Goal: Task Accomplishment & Management: Manage account settings

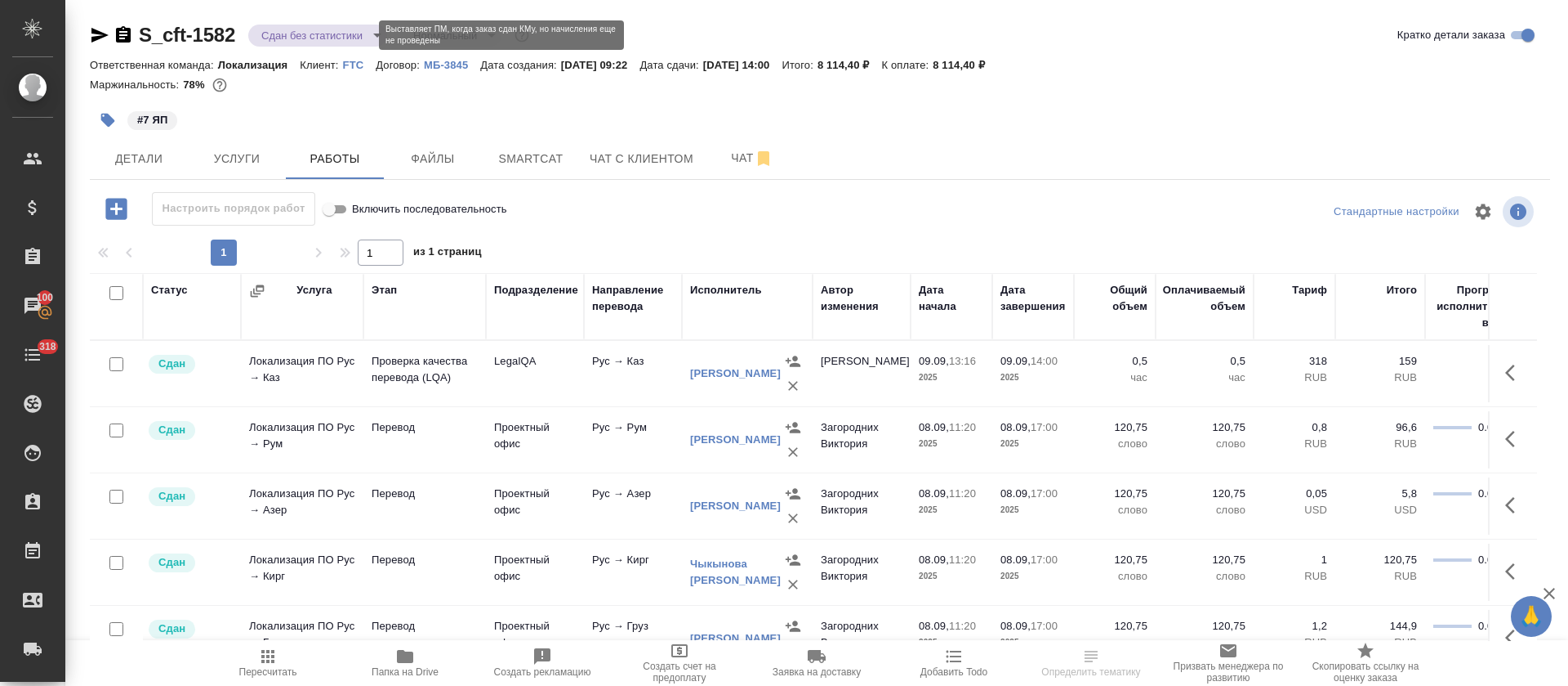
click at [352, 30] on body "🙏 .cls-1 fill:#fff; AWATERA Tretyakova Olga Клиенты Спецификации Заказы 100 Чат…" at bounding box center [784, 343] width 1568 height 686
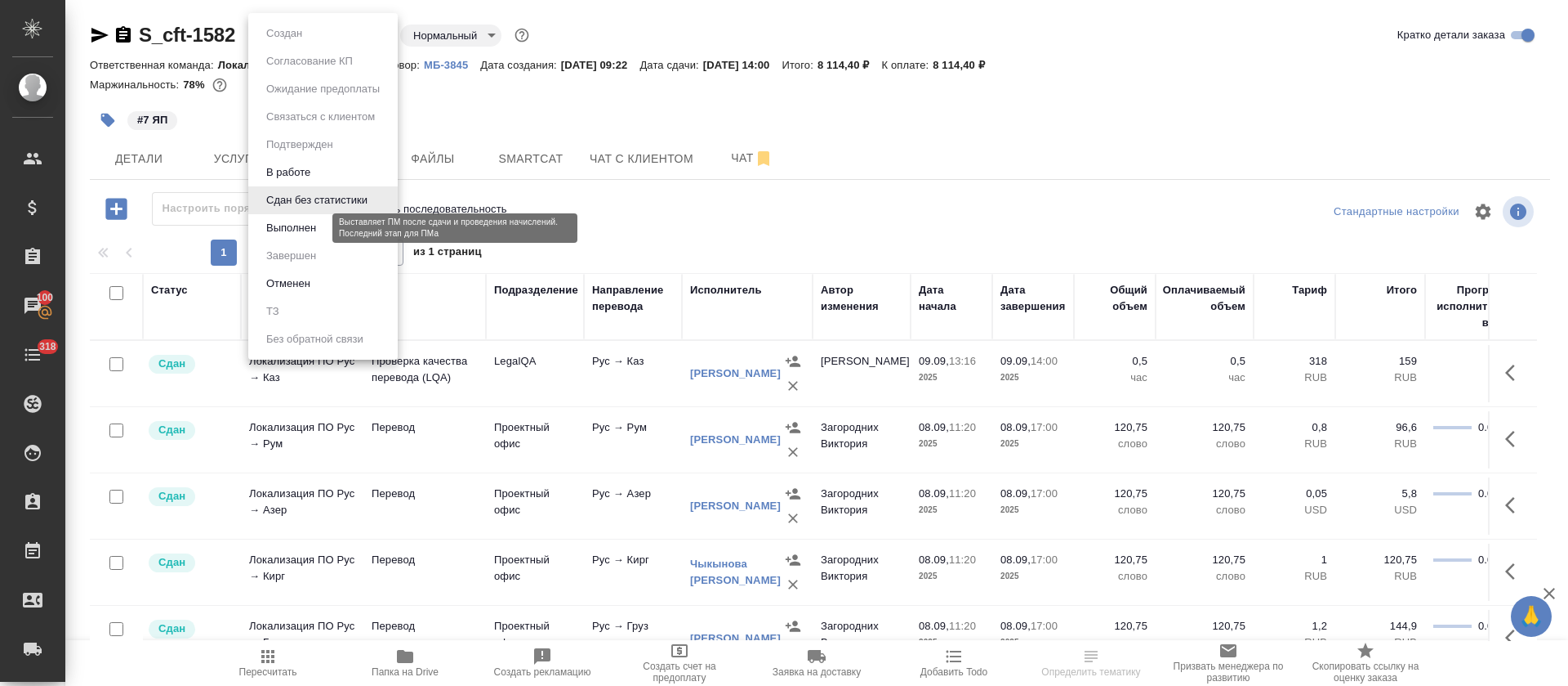
click at [314, 236] on button "Выполнен" at bounding box center [291, 227] width 60 height 18
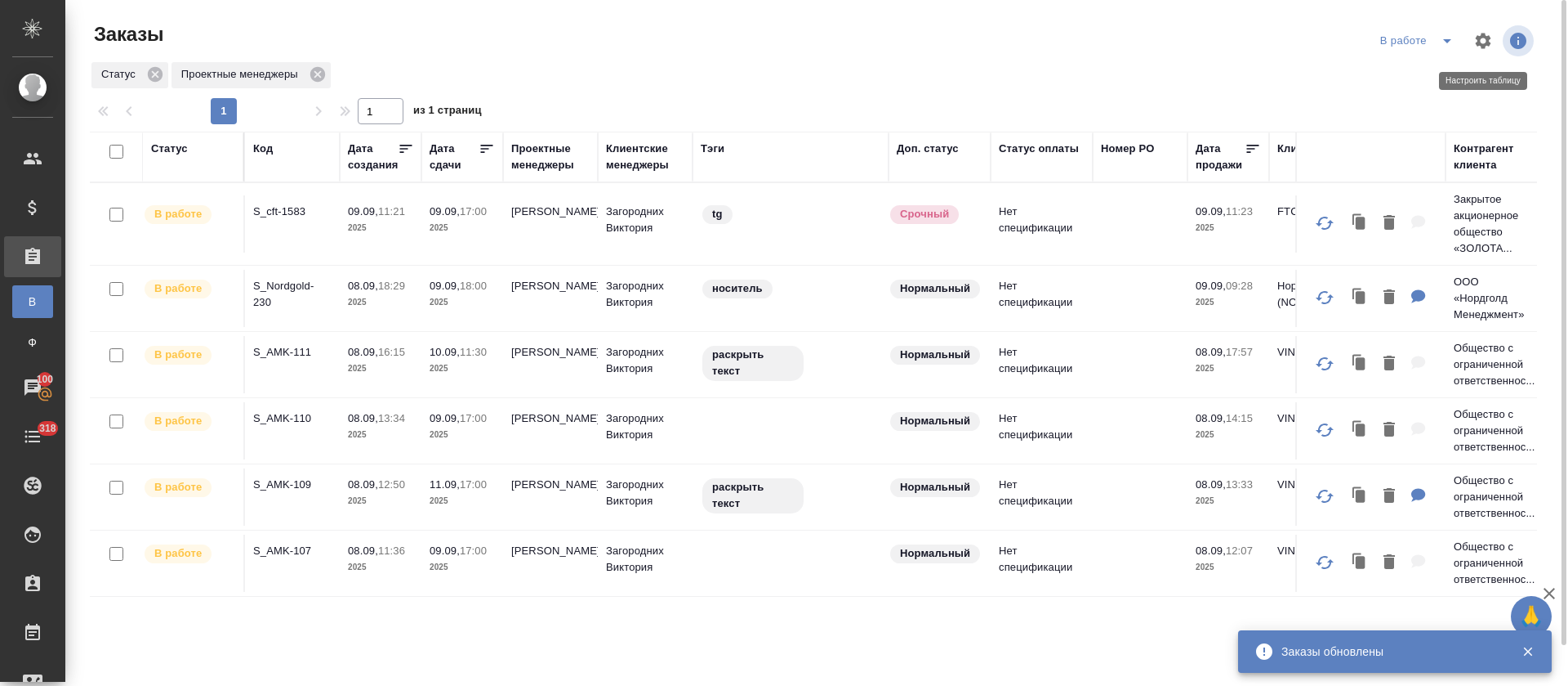
click at [1451, 38] on icon "split button" at bounding box center [1447, 41] width 19 height 19
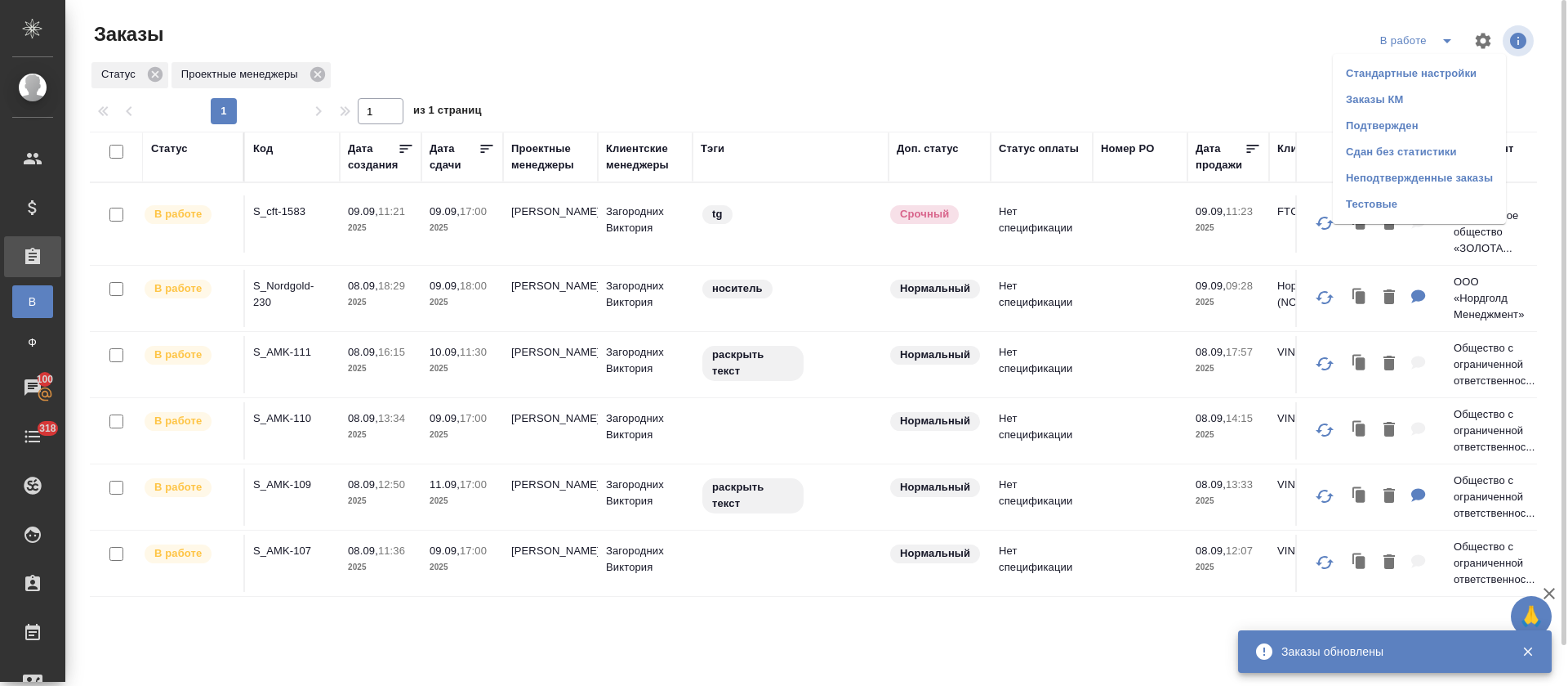
click at [1399, 126] on li "Подтвержден" at bounding box center [1419, 126] width 173 height 26
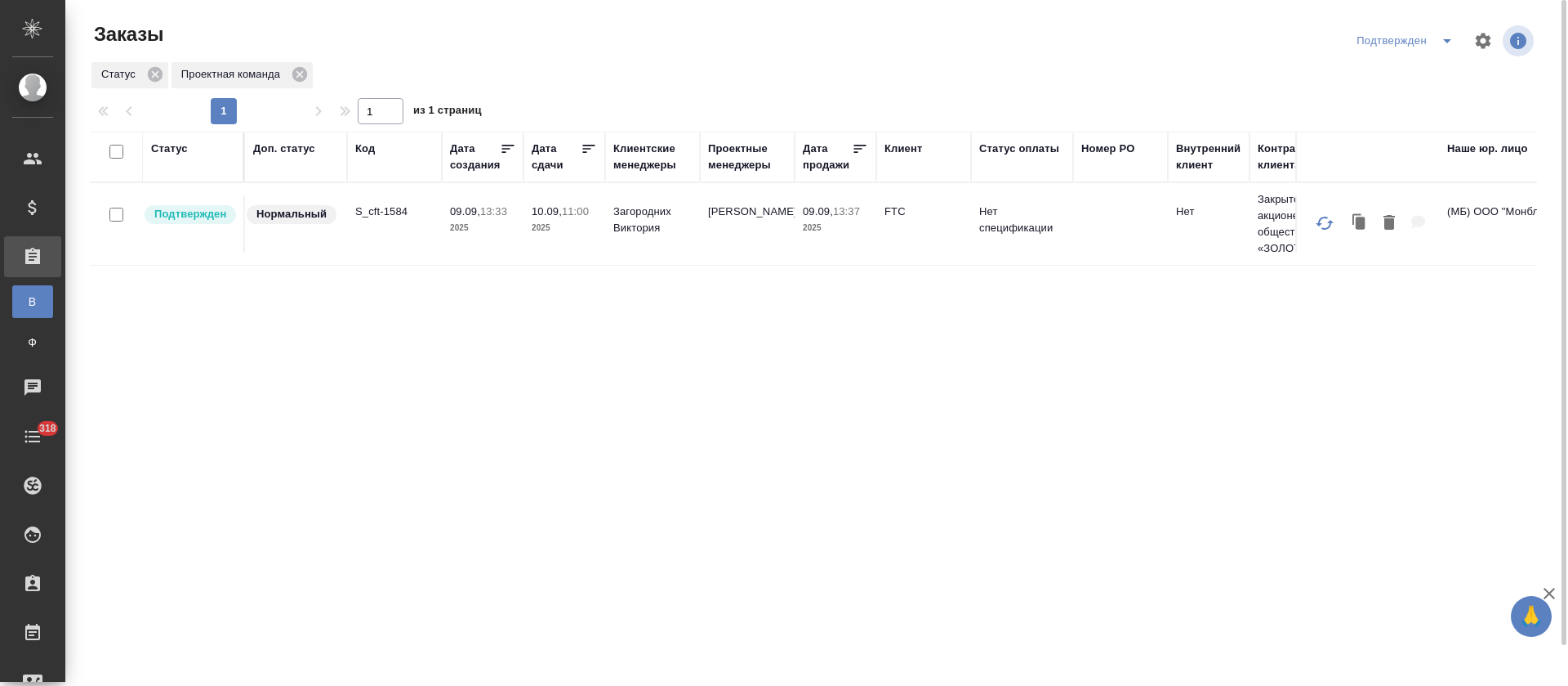
click at [475, 215] on p "09.09," at bounding box center [465, 211] width 30 height 12
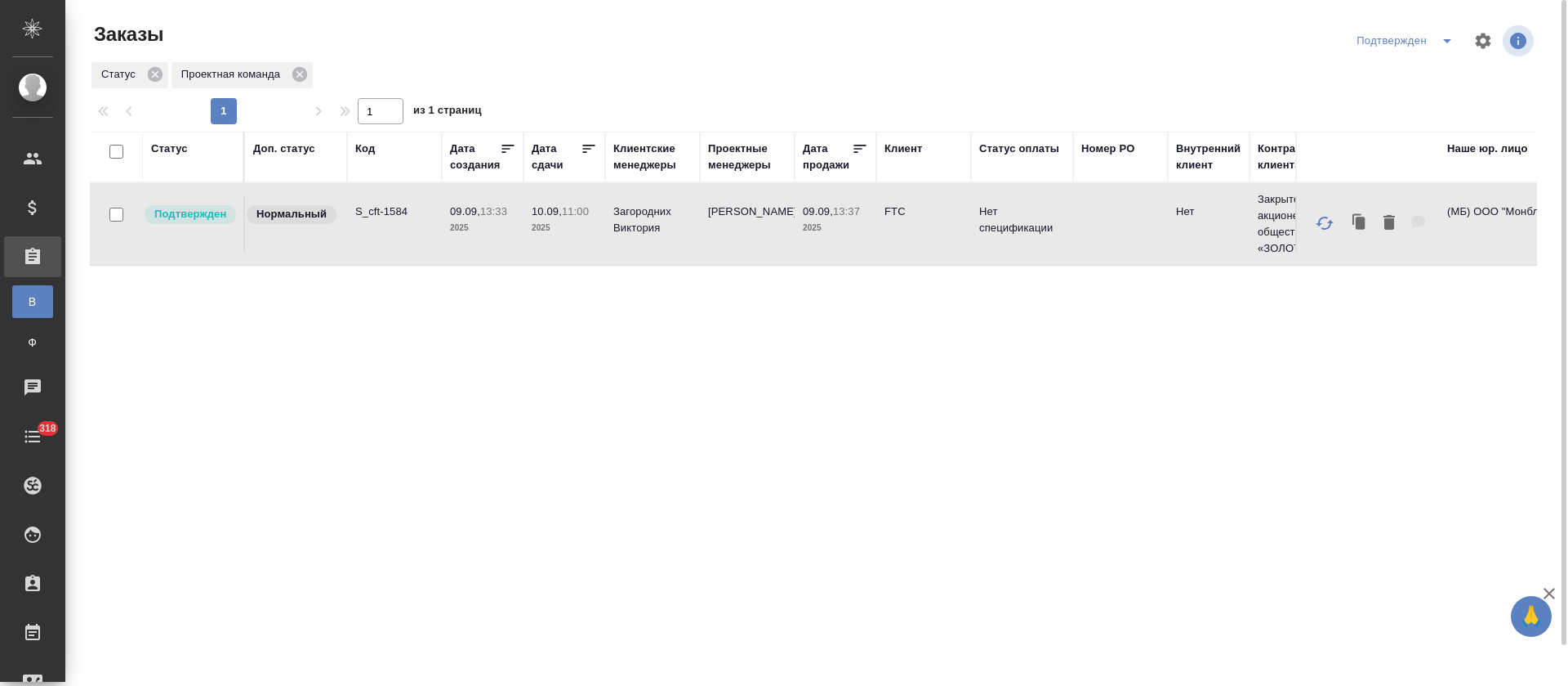
click at [380, 212] on p "S_cft-1584" at bounding box center [395, 212] width 79 height 17
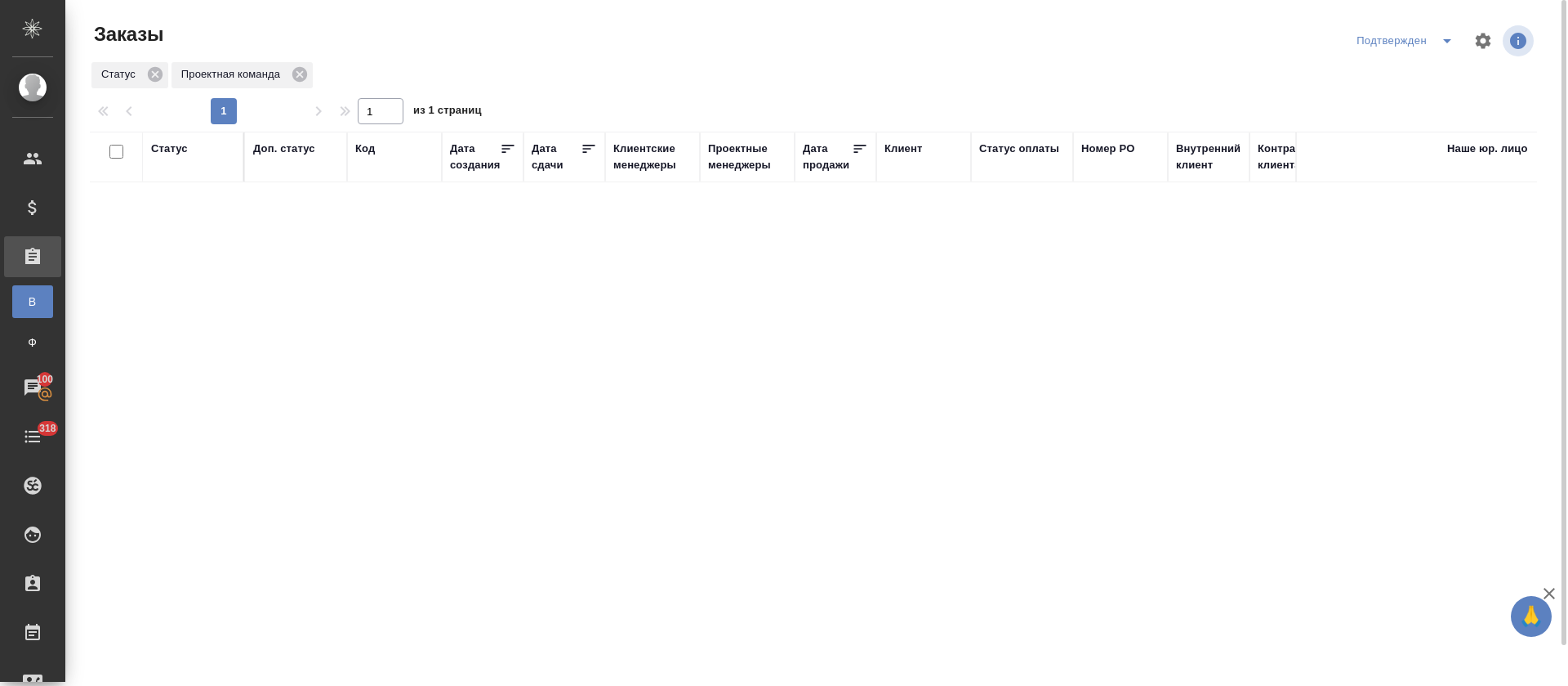
click at [1449, 40] on icon "split button" at bounding box center [1447, 41] width 8 height 4
click at [1419, 100] on li "В работе" at bounding box center [1407, 100] width 173 height 26
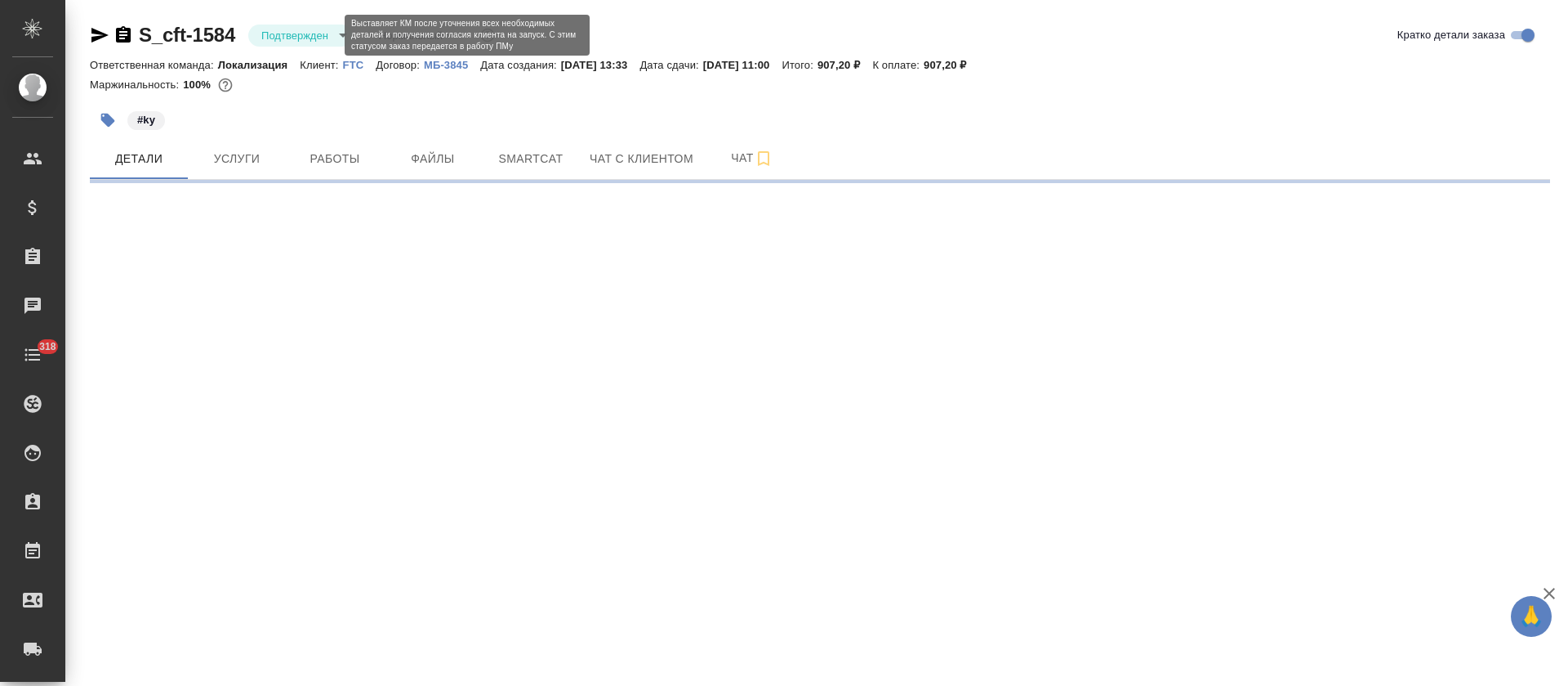
select select "RU"
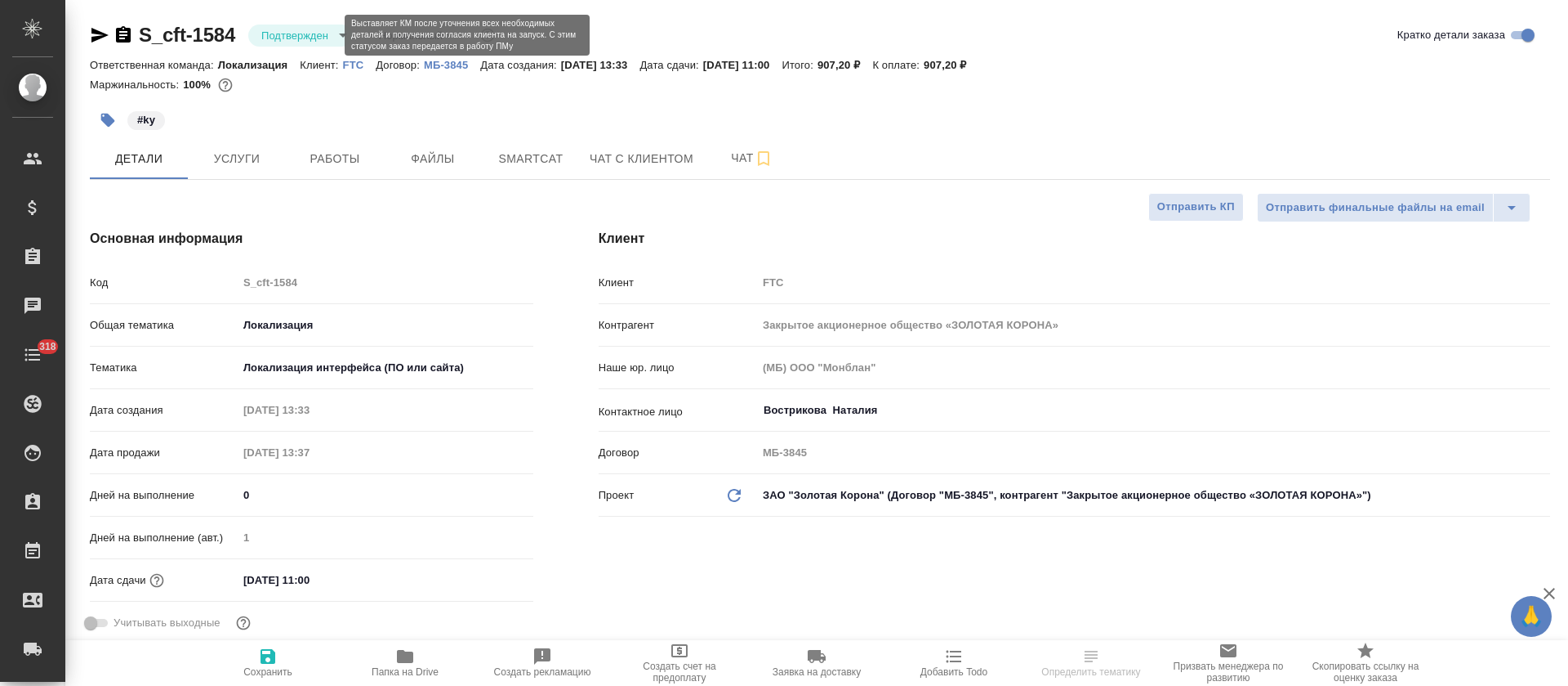
type textarea "x"
click at [333, 39] on body "🙏 .cls-1 fill:#fff; AWATERA Tretyakova Olga Клиенты Спецификации Заказы Чаты 31…" at bounding box center [784, 343] width 1568 height 686
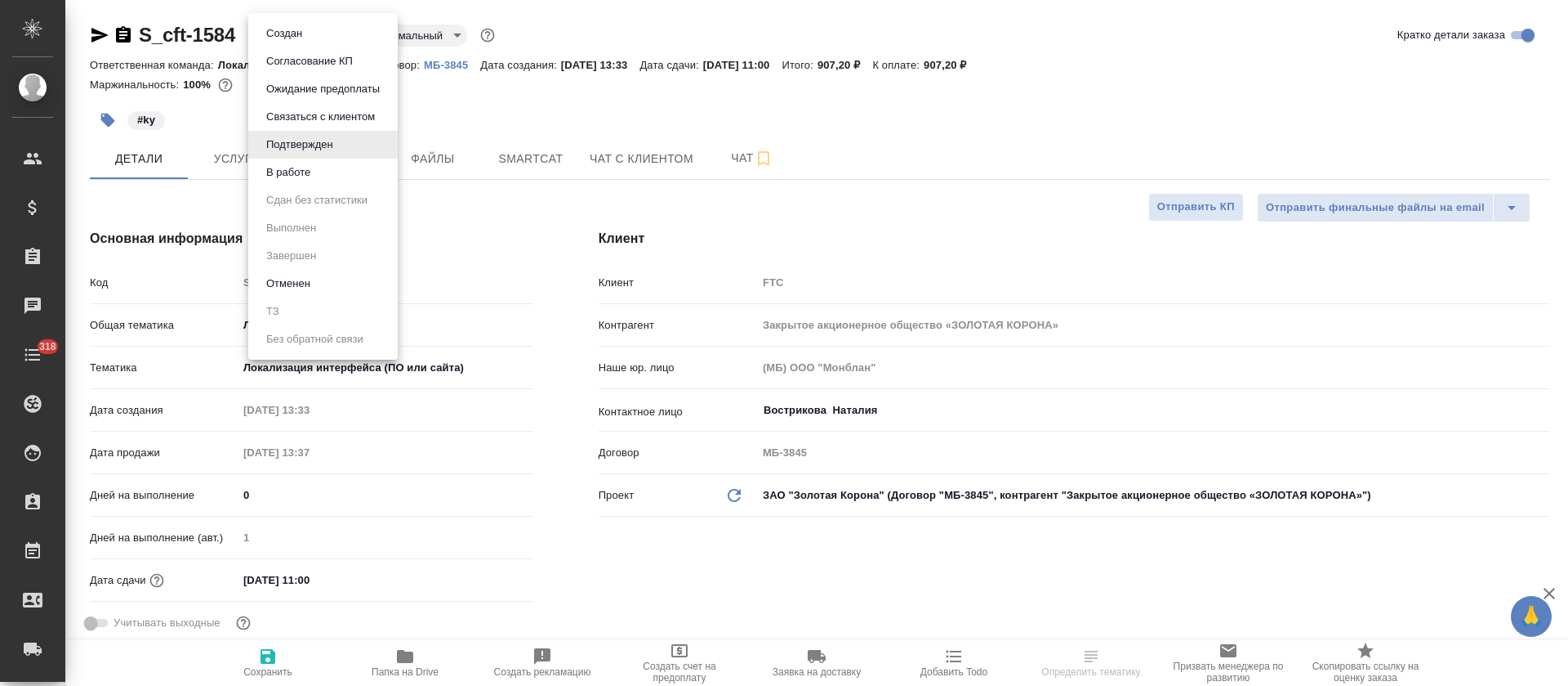
type textarea "x"
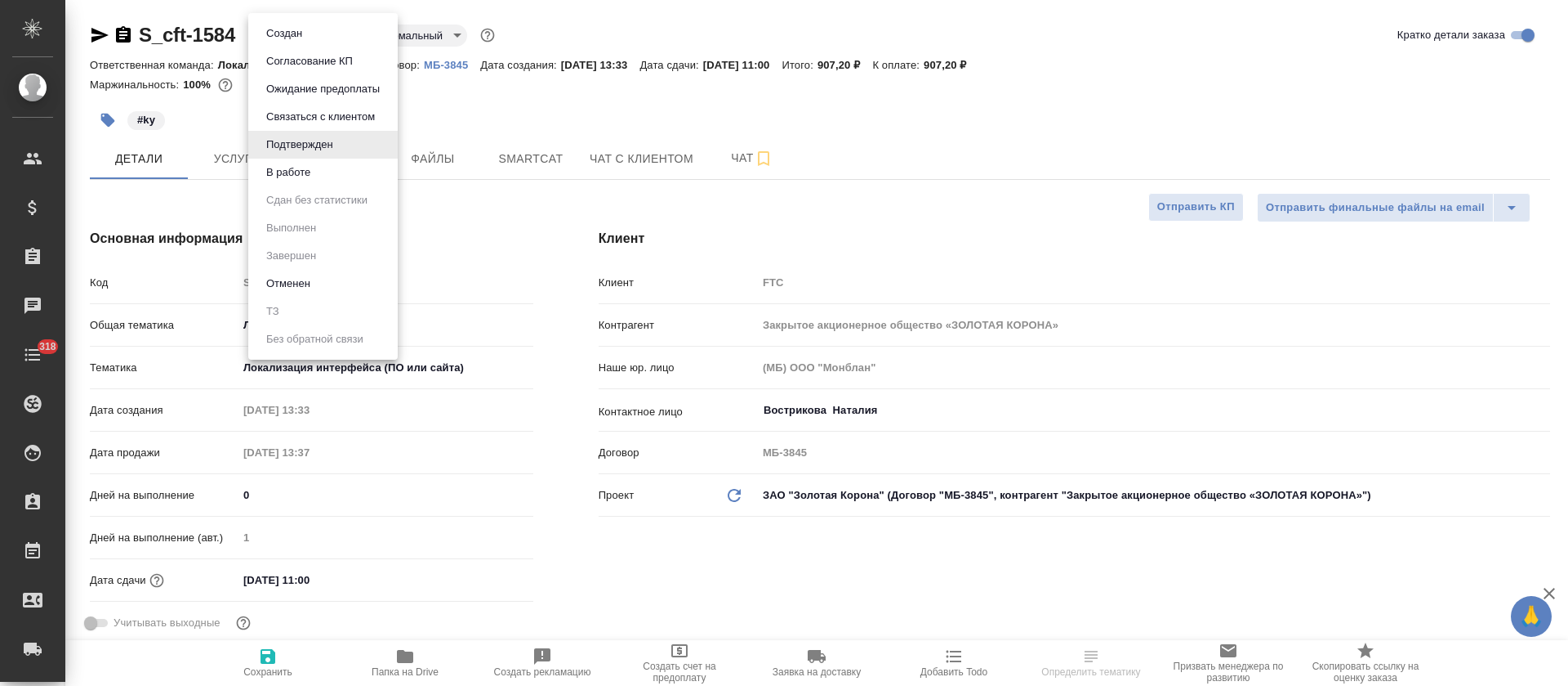
type textarea "x"
click at [297, 166] on button "В работе" at bounding box center [288, 172] width 54 height 18
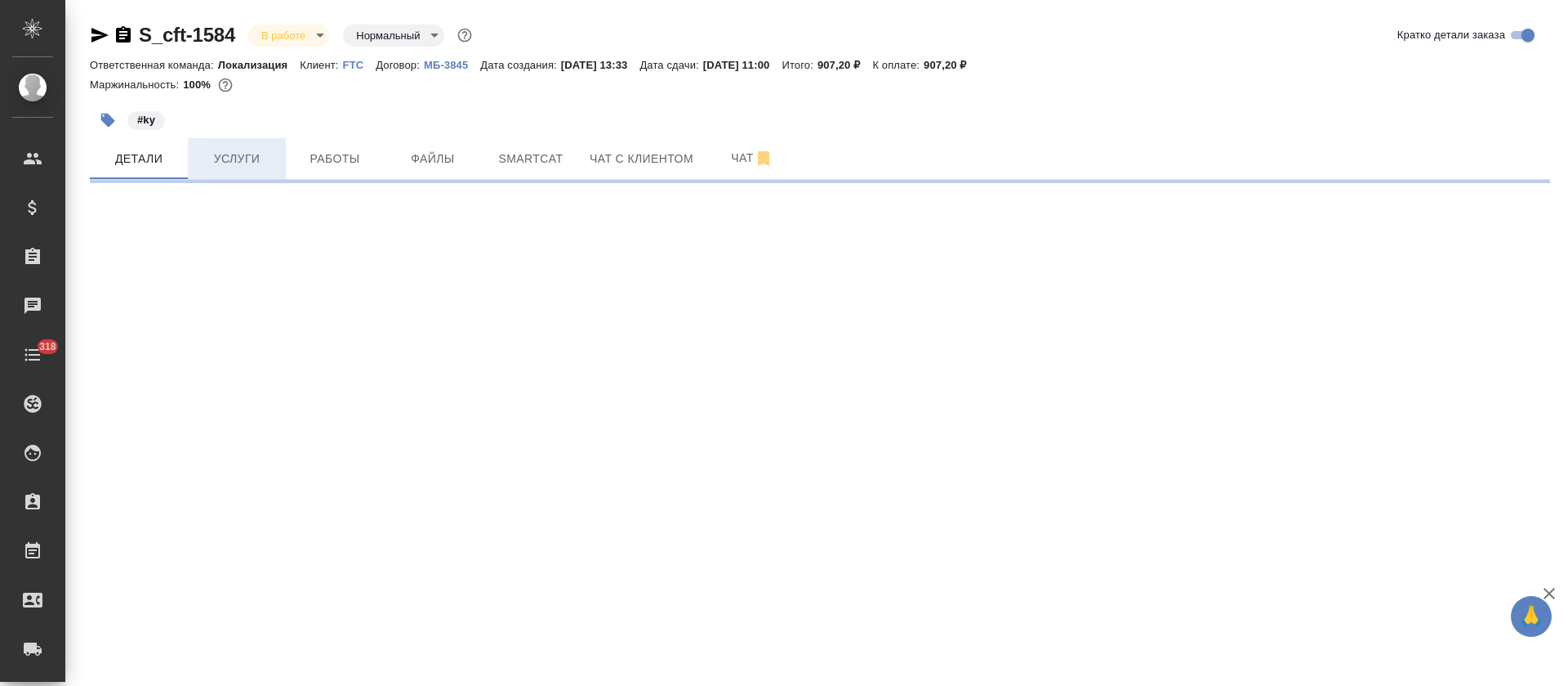
click at [264, 165] on span "Услуги" at bounding box center [237, 159] width 79 height 20
select select "RU"
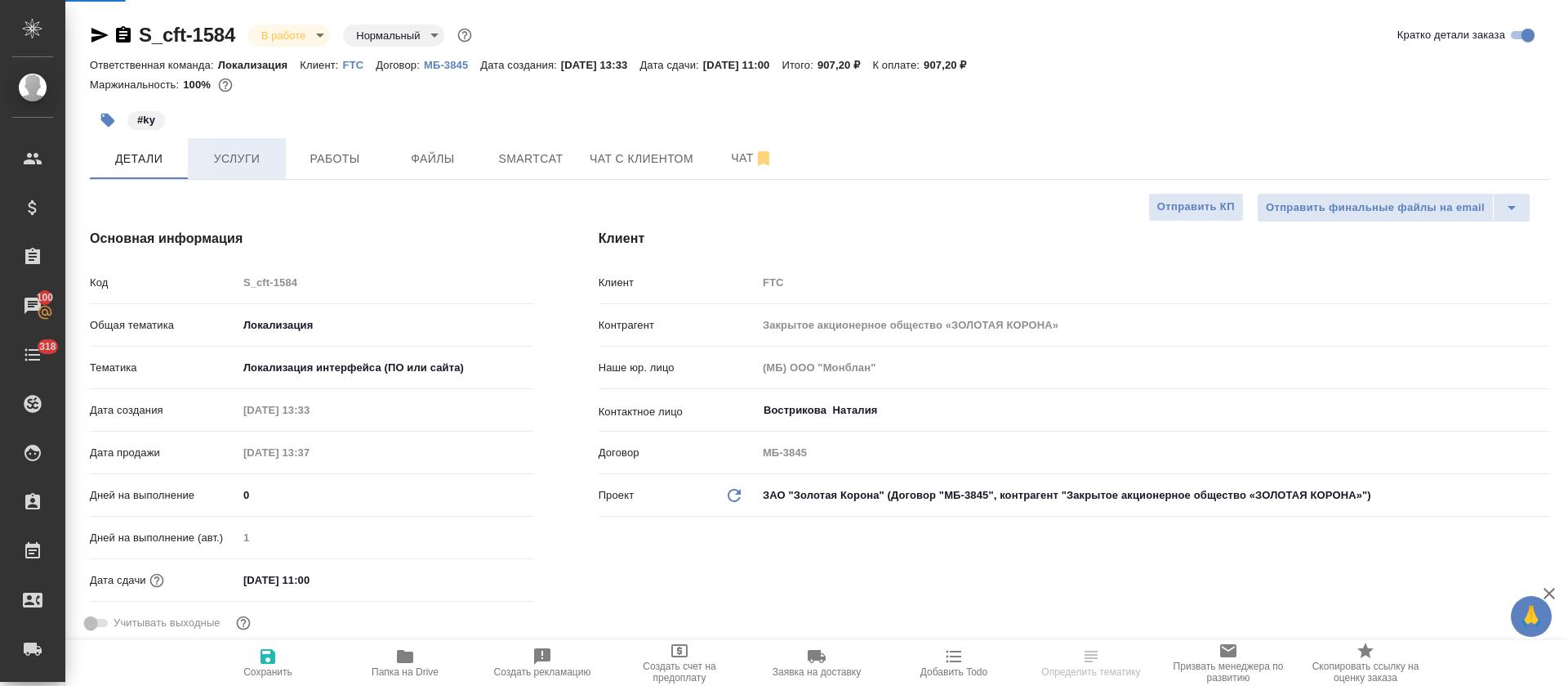
type textarea "x"
click at [264, 165] on span "Услуги" at bounding box center [237, 159] width 79 height 20
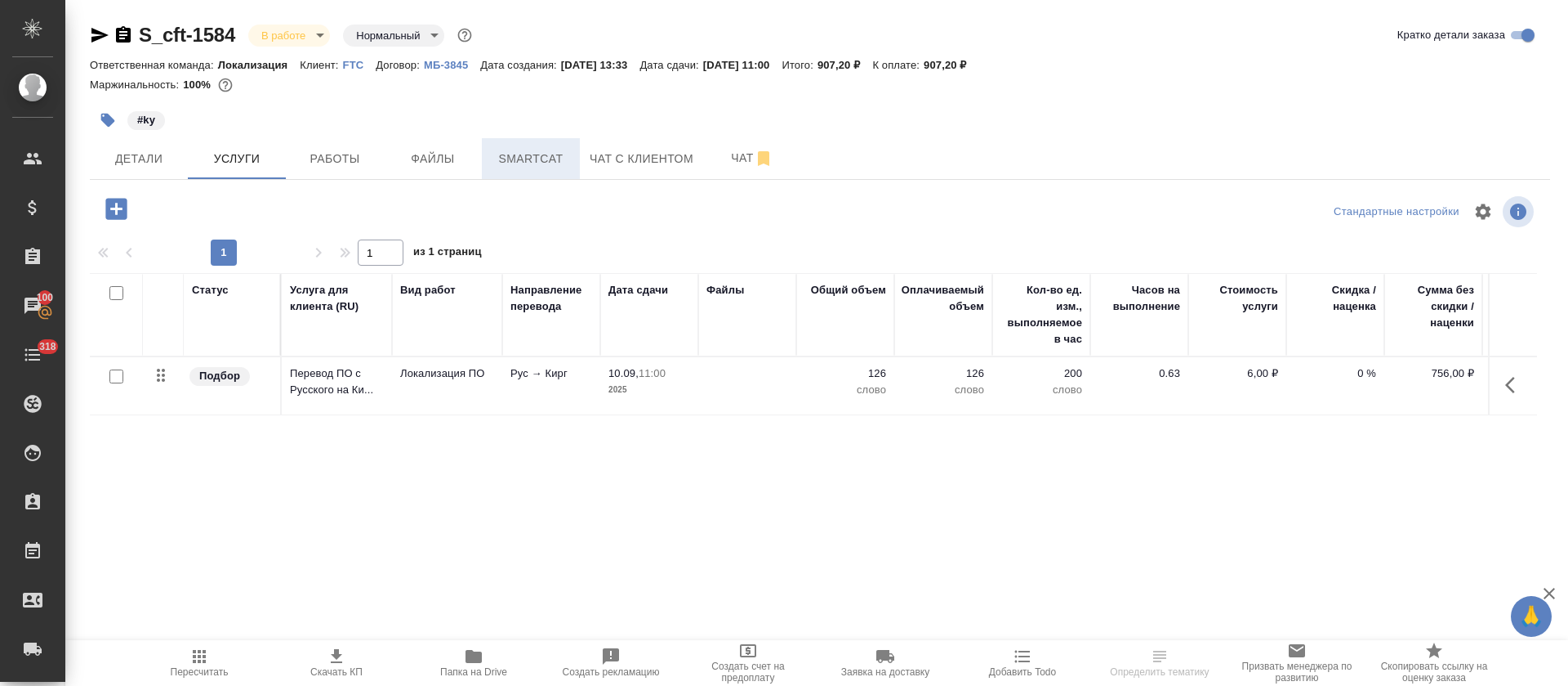
click at [530, 166] on span "Smartcat" at bounding box center [530, 159] width 79 height 20
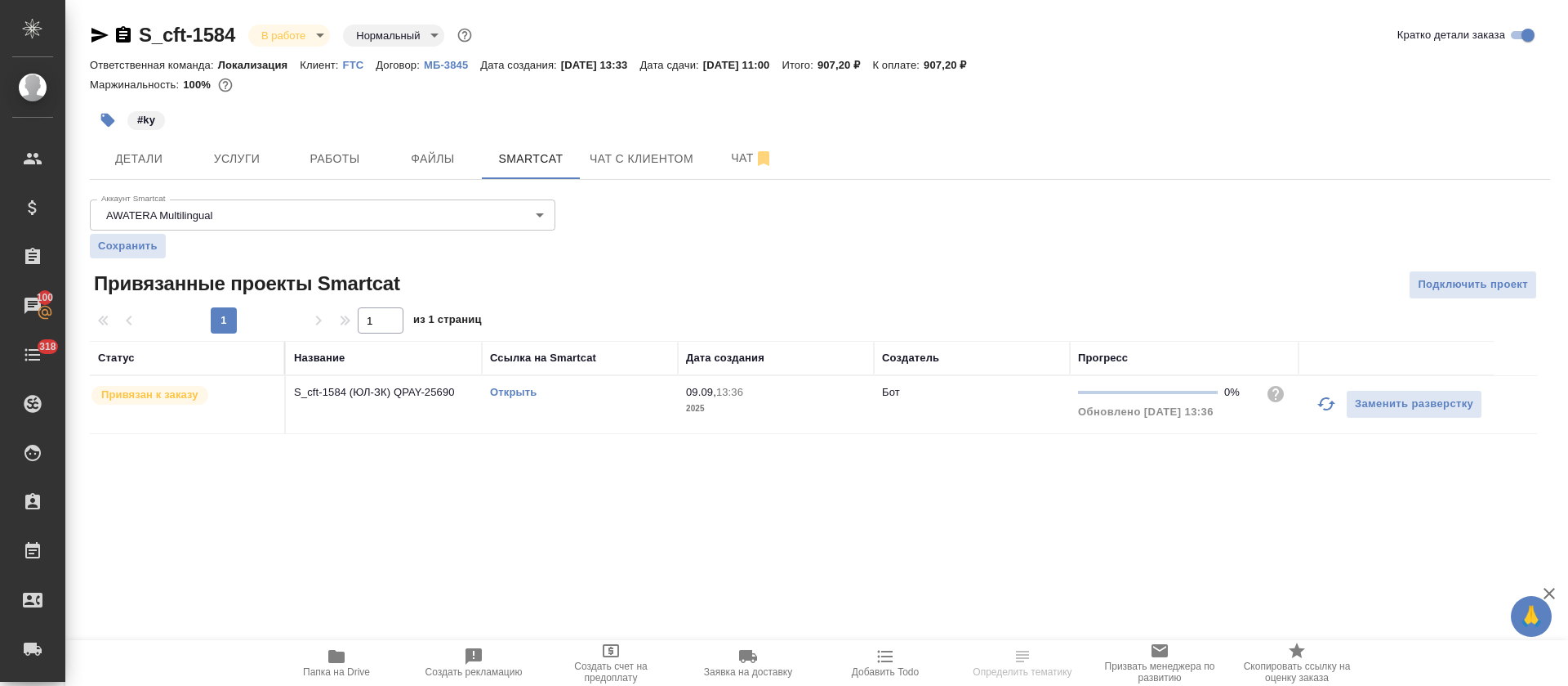
click at [526, 396] on link "Открыть" at bounding box center [513, 391] width 46 height 12
click at [362, 165] on span "Работы" at bounding box center [334, 159] width 79 height 20
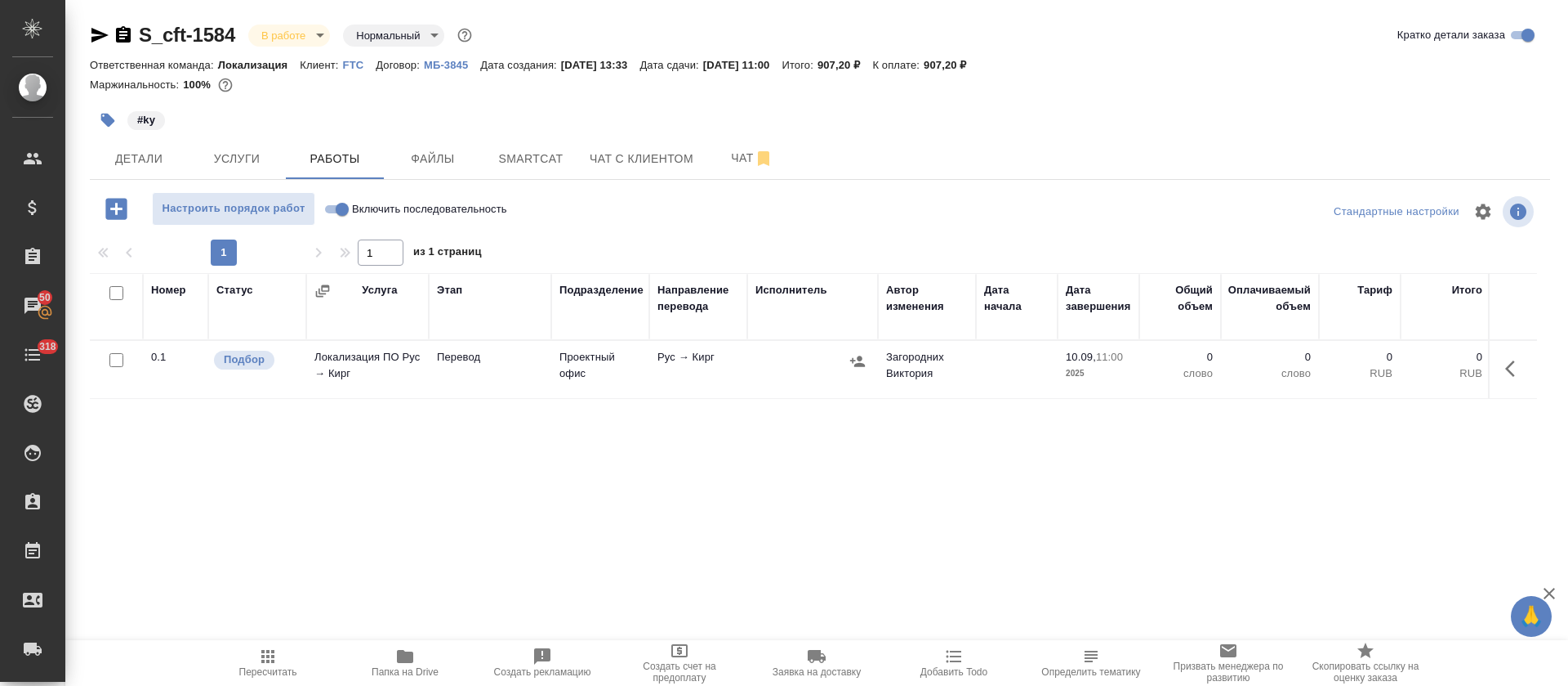
click at [341, 208] on input "Включить последовательность" at bounding box center [343, 209] width 59 height 19
checkbox input "true"
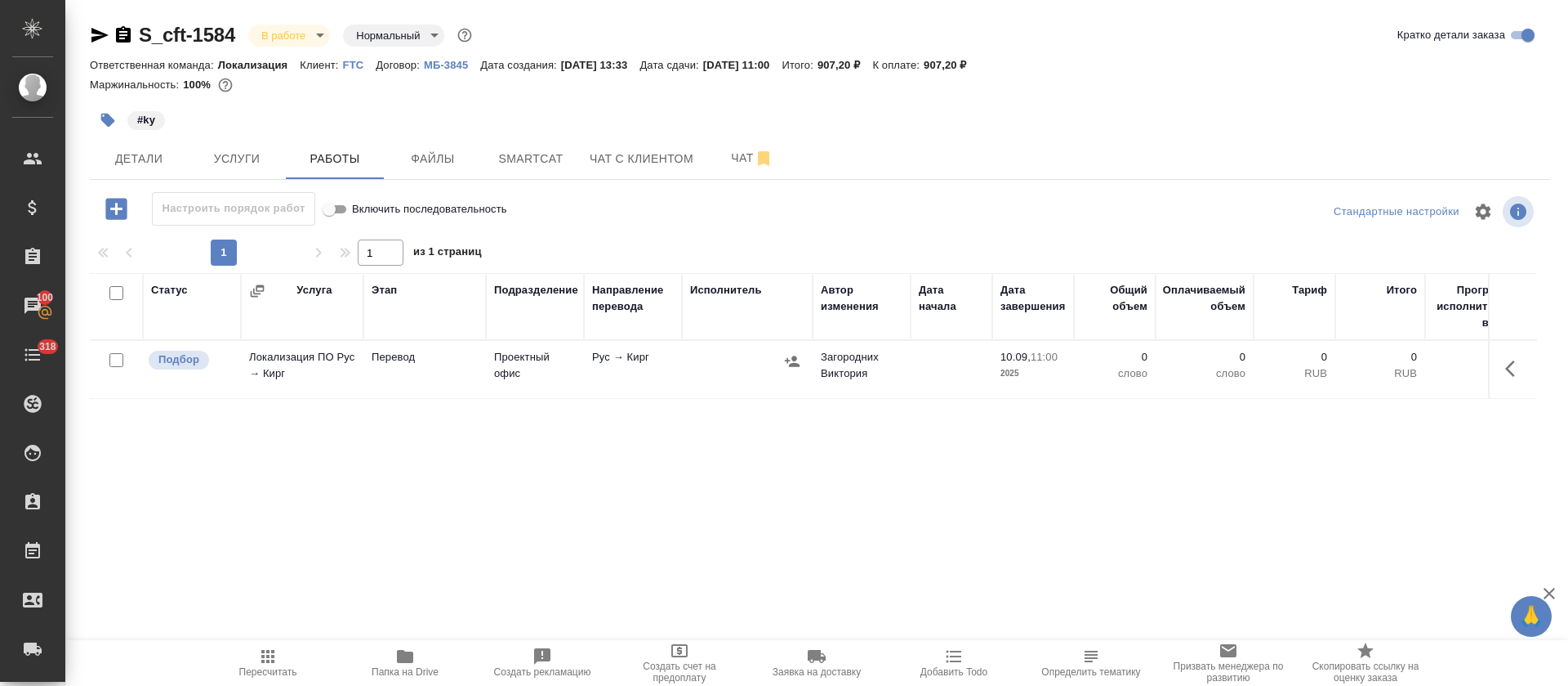
click at [1496, 368] on button "button" at bounding box center [1515, 368] width 39 height 39
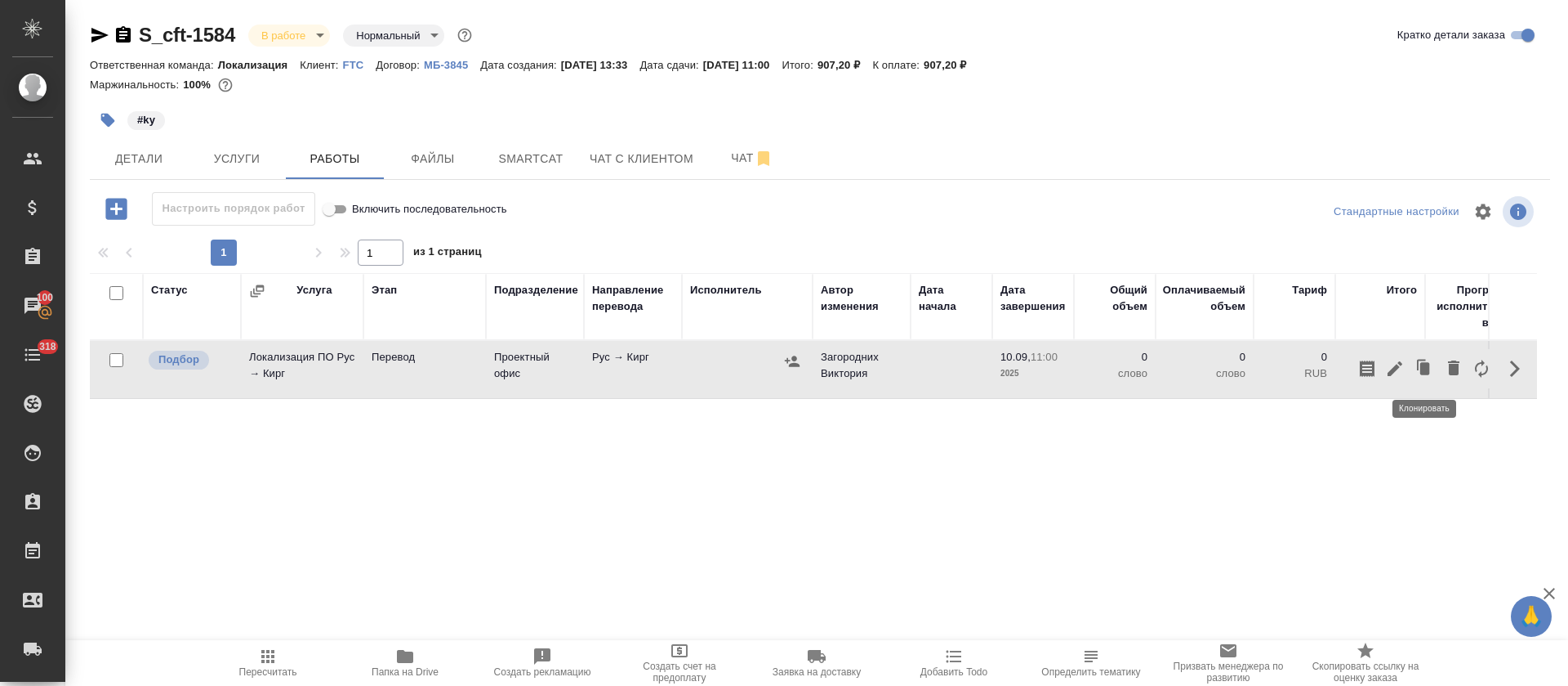
click at [1399, 369] on icon "button" at bounding box center [1394, 368] width 19 height 19
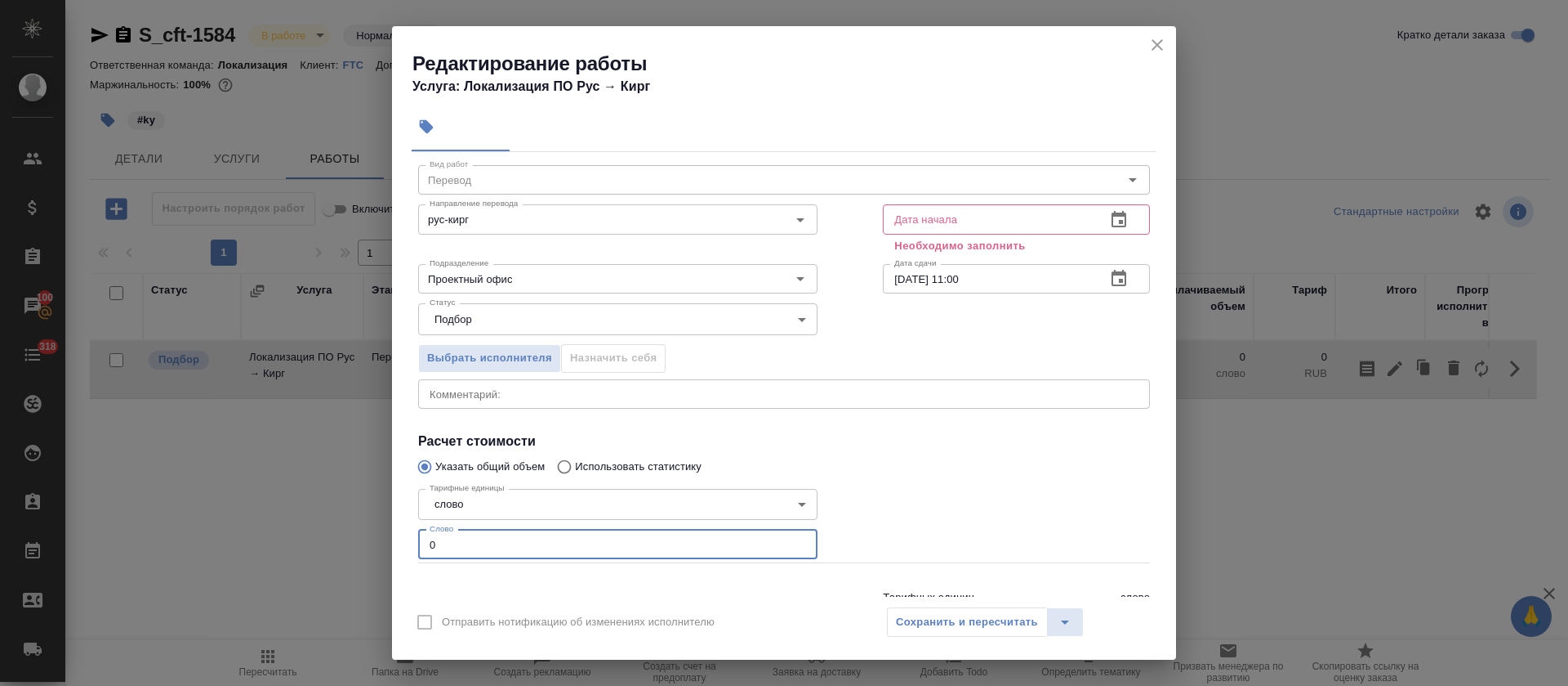
drag, startPoint x: 427, startPoint y: 575, endPoint x: 461, endPoint y: 583, distance: 34.9
click at [461, 583] on div "Вид работ Перевод Вид работ Направление перевода рус-кирг Направление перевода …" at bounding box center [784, 393] width 745 height 483
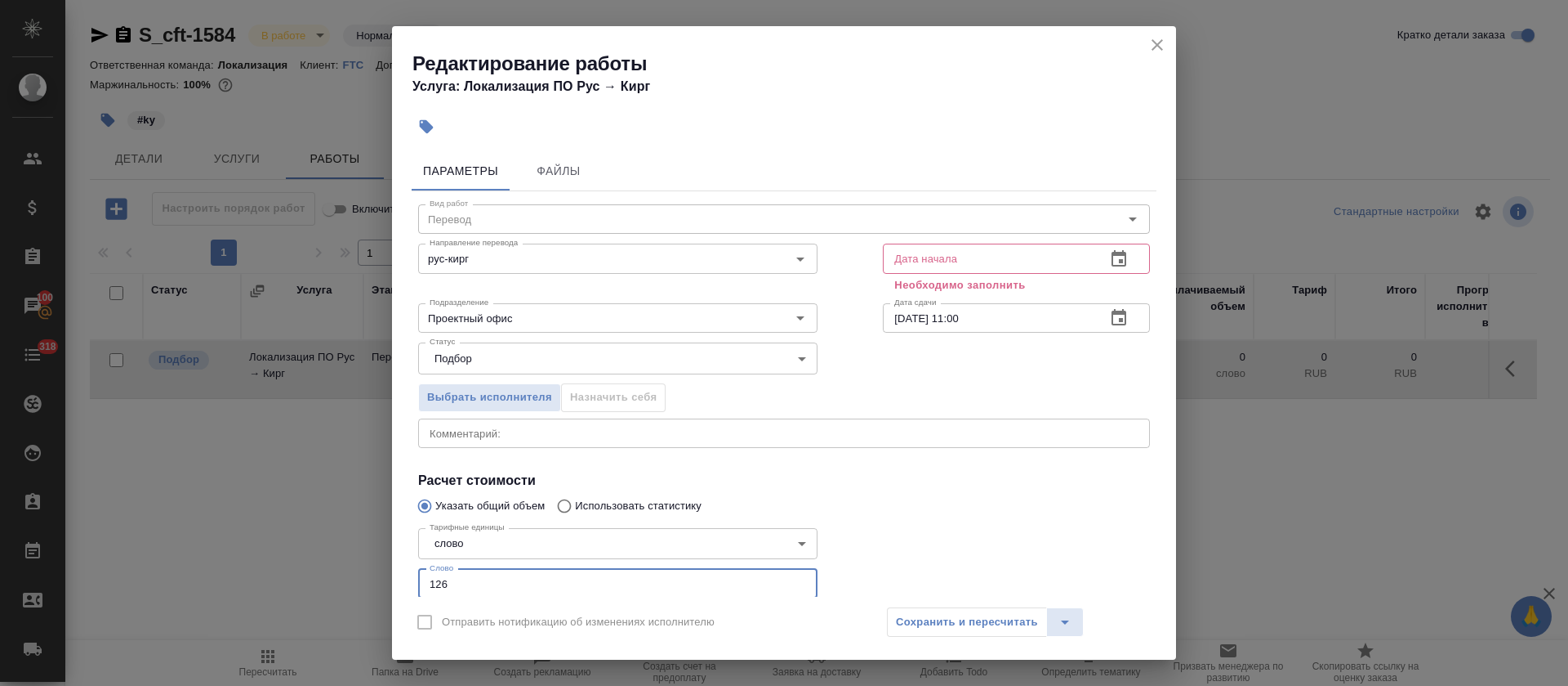
type input "126"
click at [1112, 253] on icon "button" at bounding box center [1119, 259] width 15 height 17
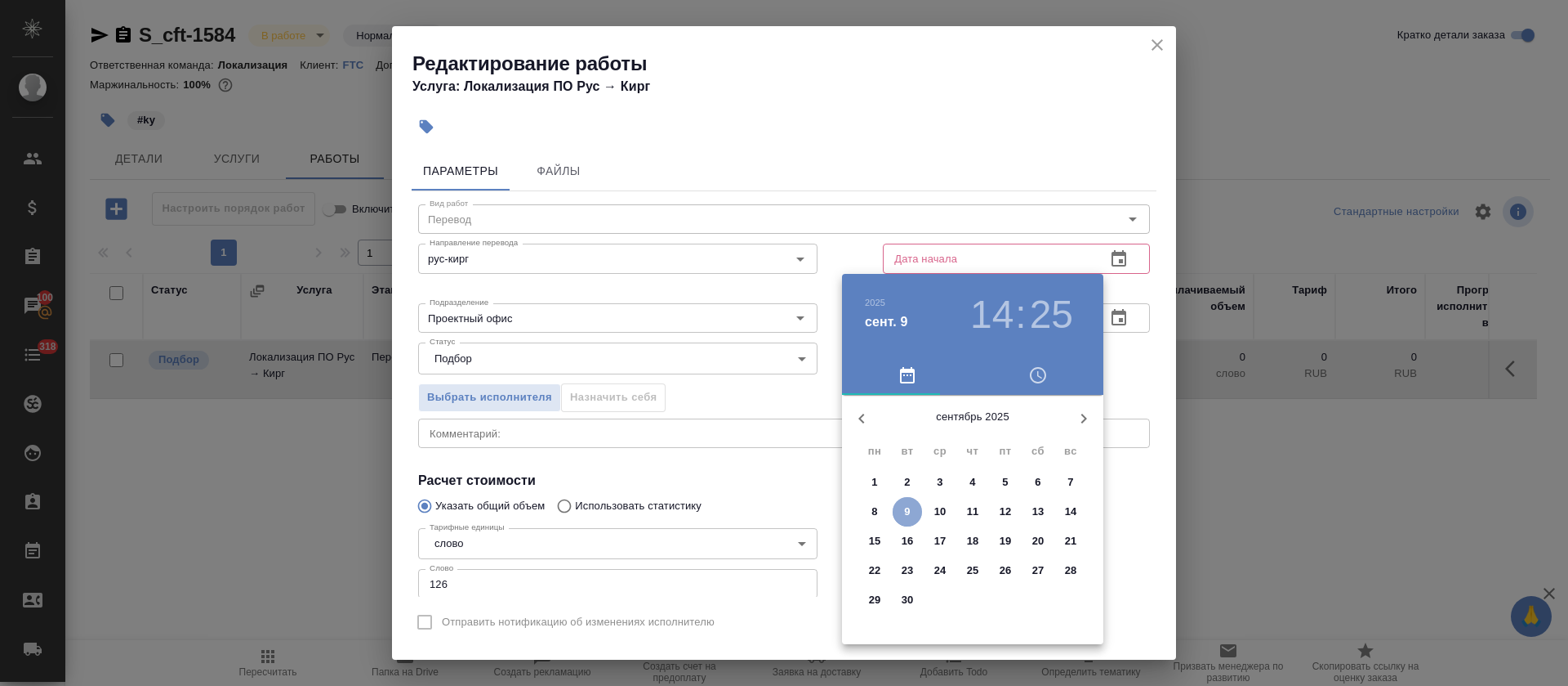
click at [903, 505] on span "9" at bounding box center [907, 512] width 30 height 17
type input "09.09.2025 14:25"
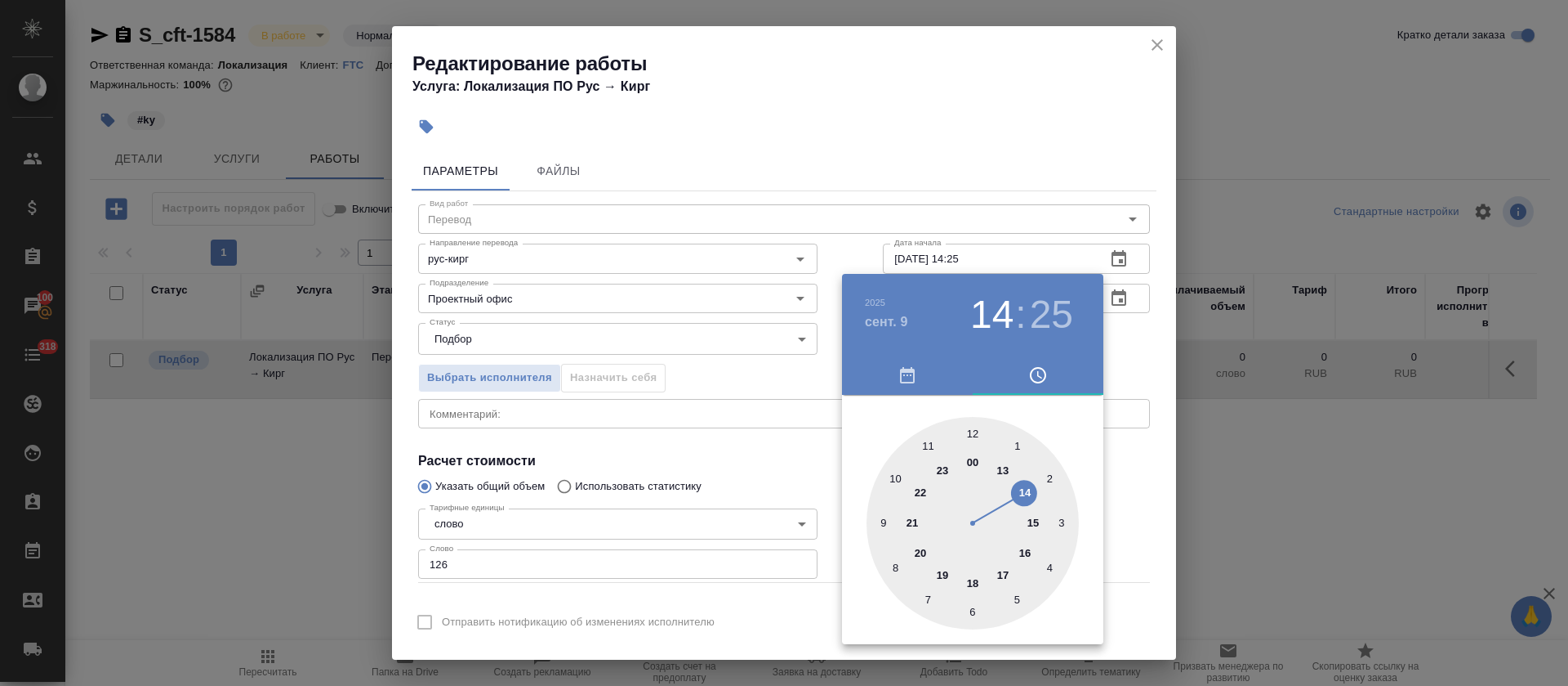
click at [745, 378] on div at bounding box center [784, 343] width 1568 height 686
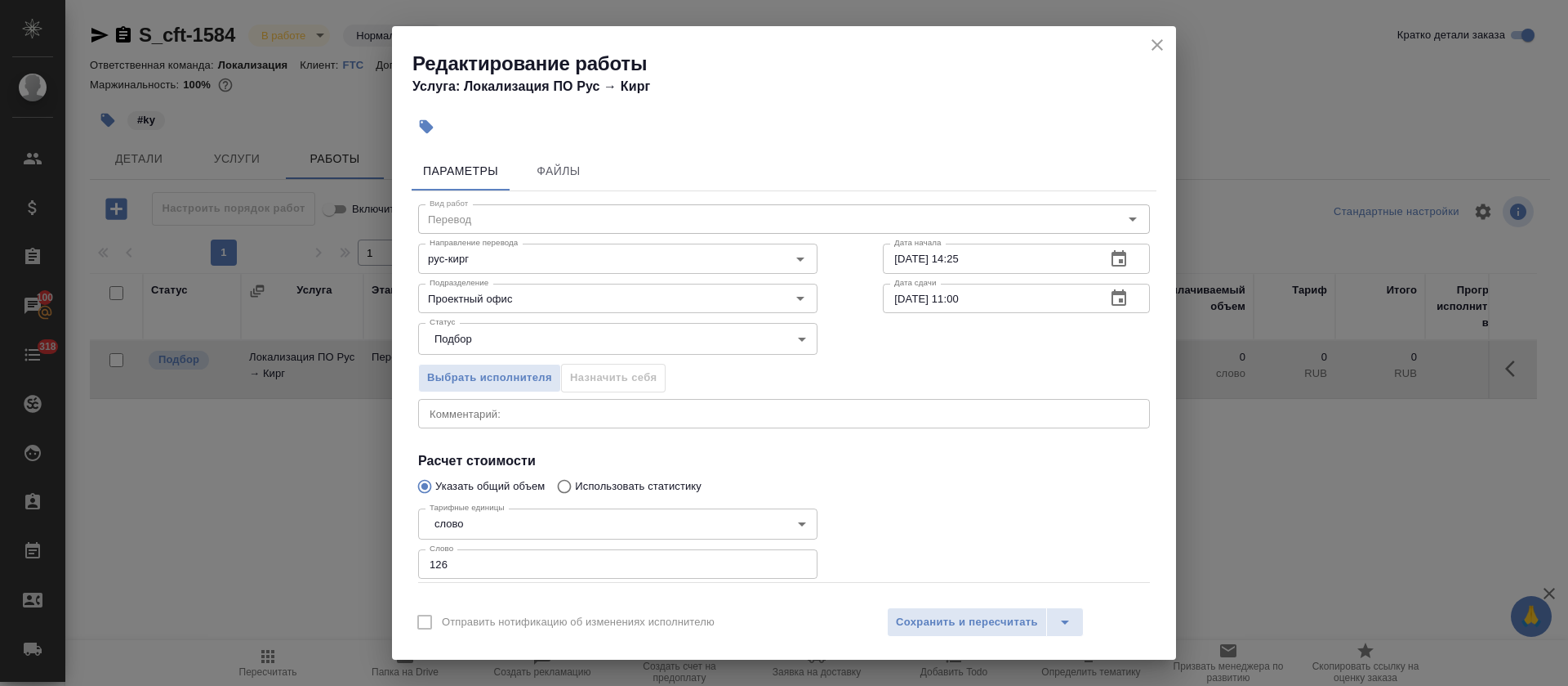
click at [1109, 307] on icon "button" at bounding box center [1118, 298] width 19 height 19
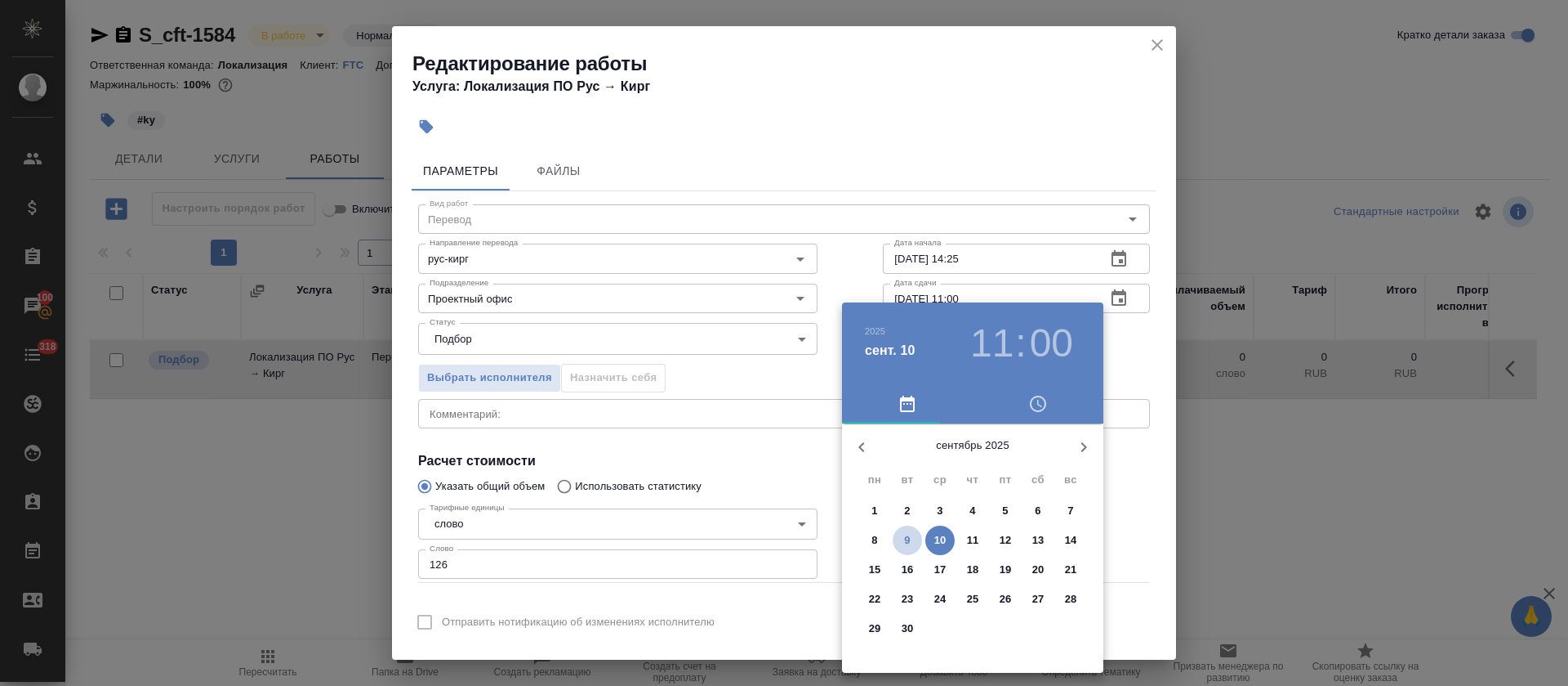
click at [904, 545] on span "9" at bounding box center [907, 540] width 30 height 17
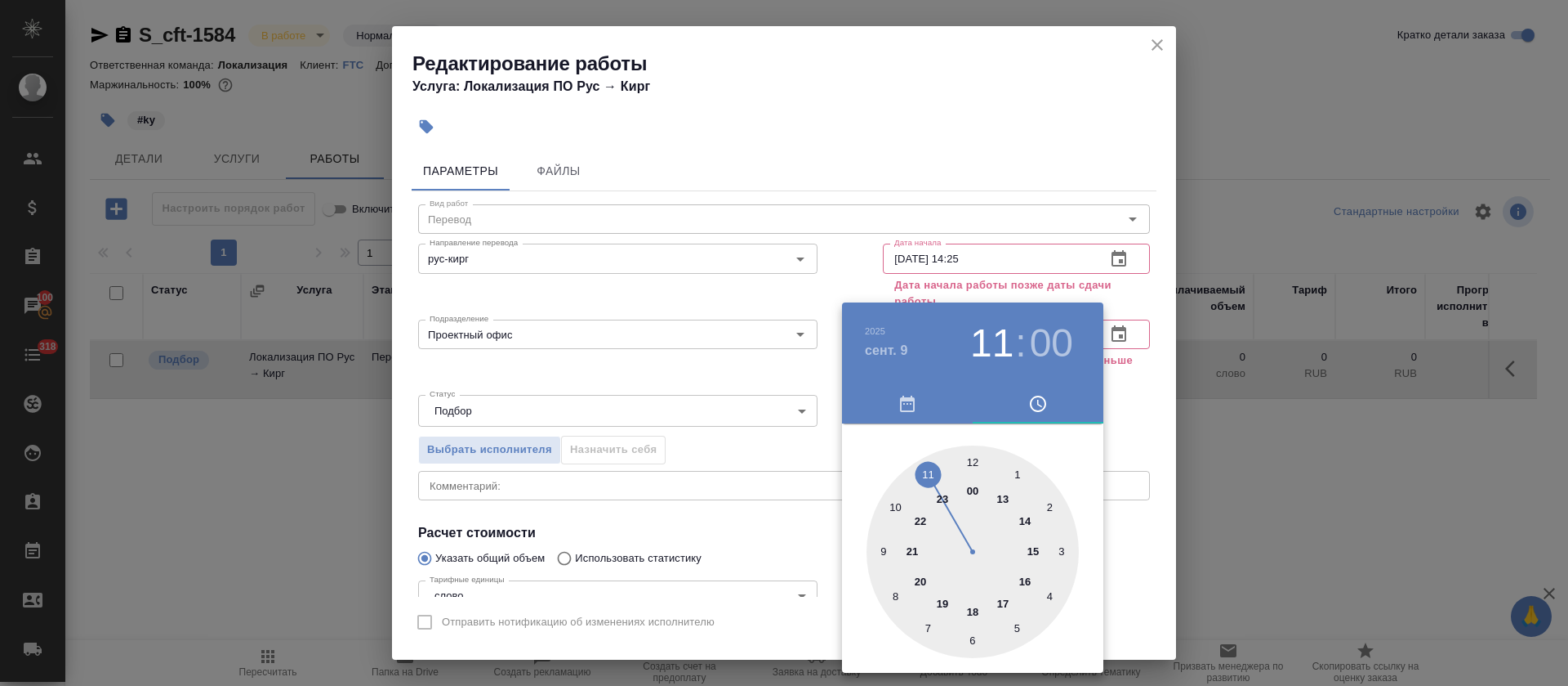
click at [1003, 595] on div at bounding box center [973, 552] width 213 height 213
type input "09.09.2025 17:00"
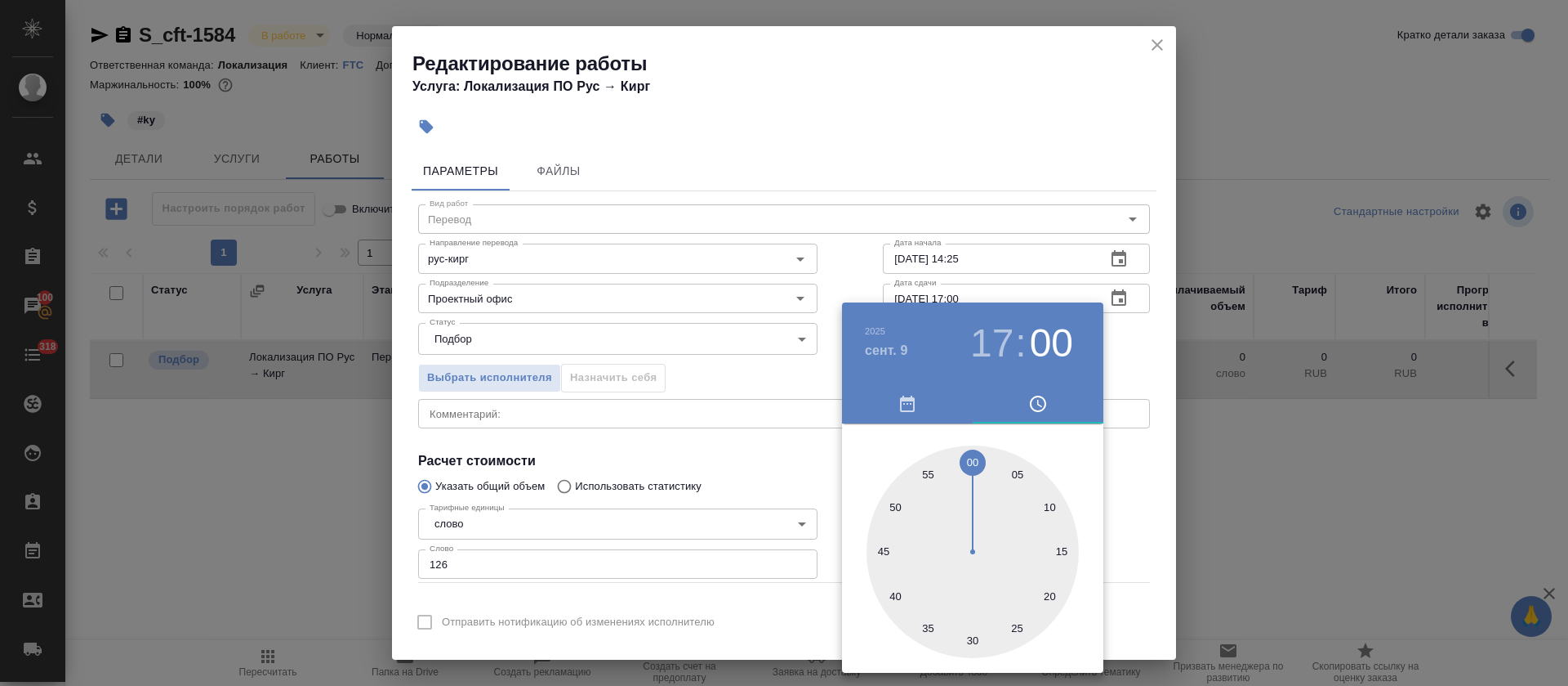
click at [820, 462] on div at bounding box center [784, 343] width 1568 height 686
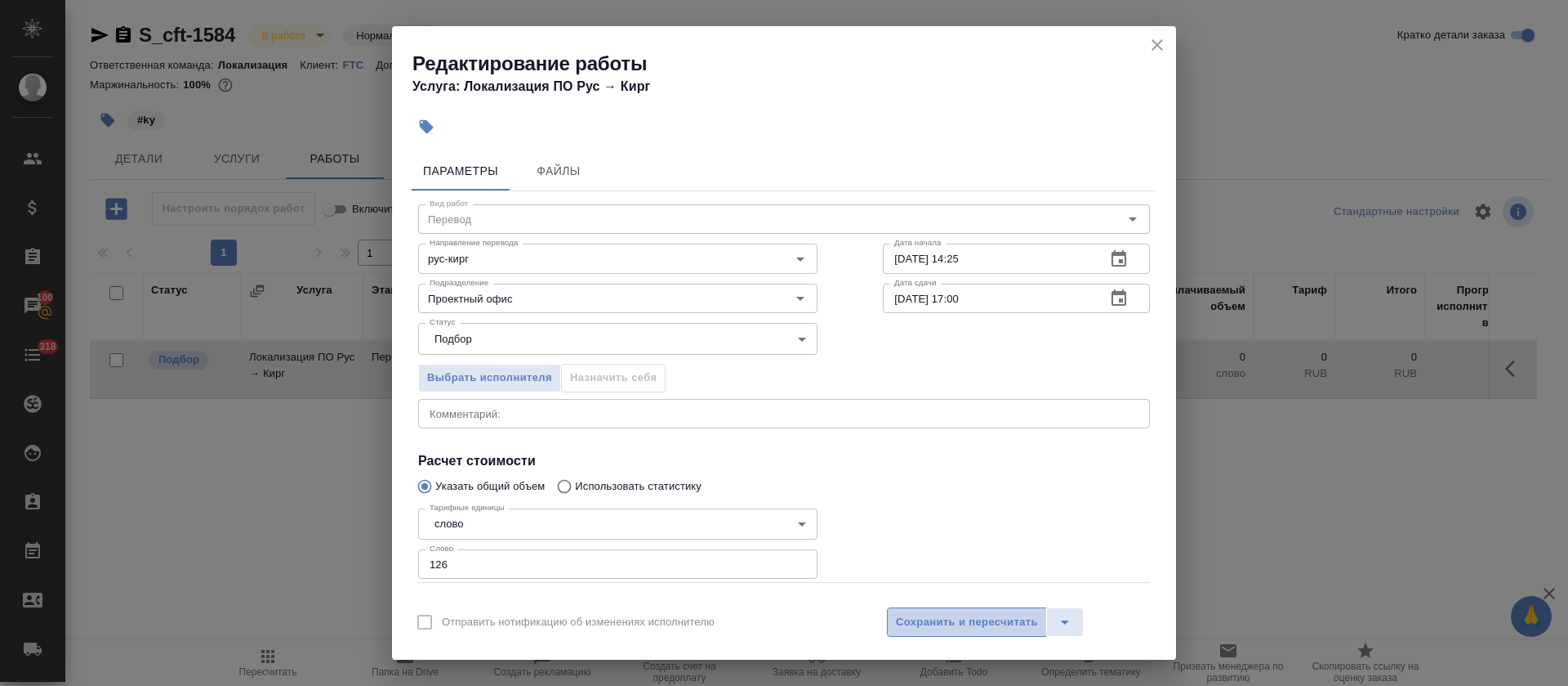
click at [1011, 635] on button "Сохранить и пересчитать" at bounding box center [966, 622] width 160 height 30
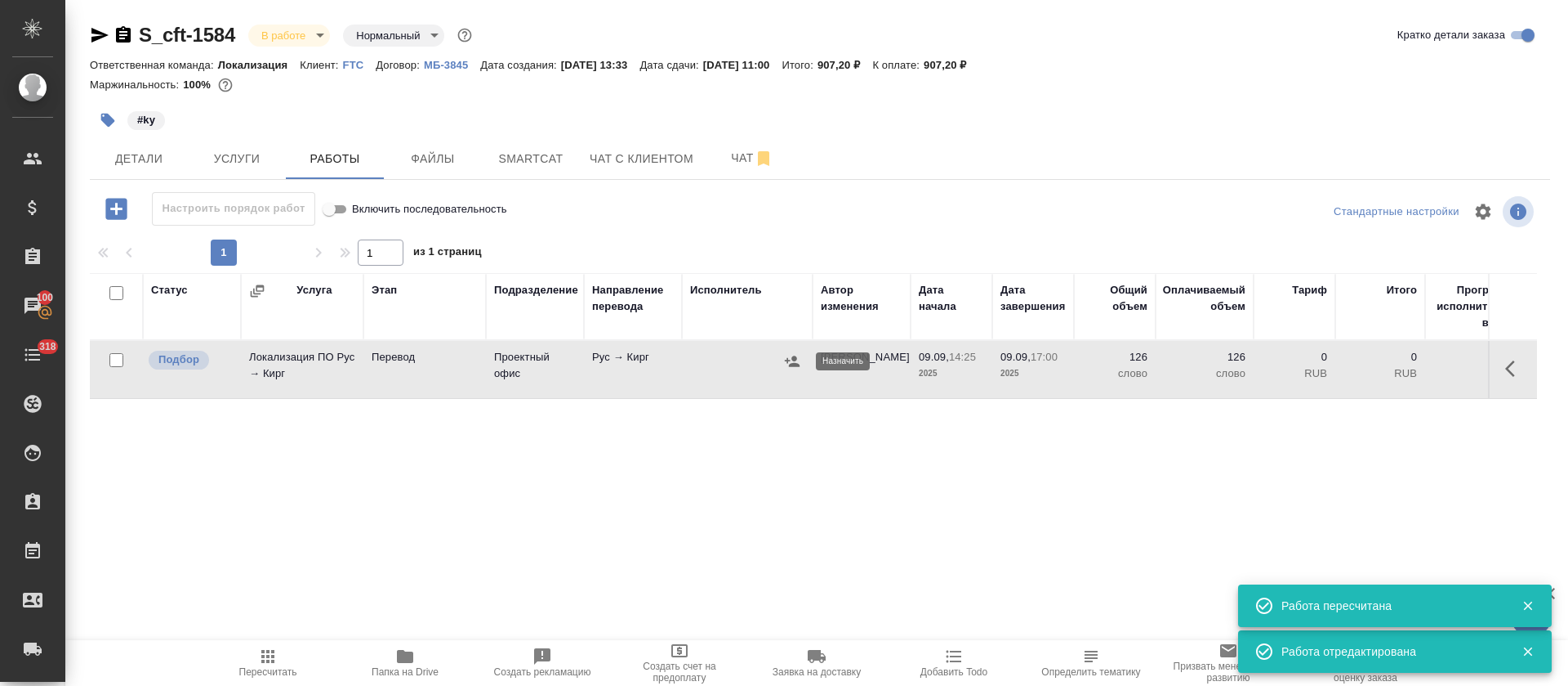
click at [786, 365] on icon "button" at bounding box center [793, 361] width 17 height 17
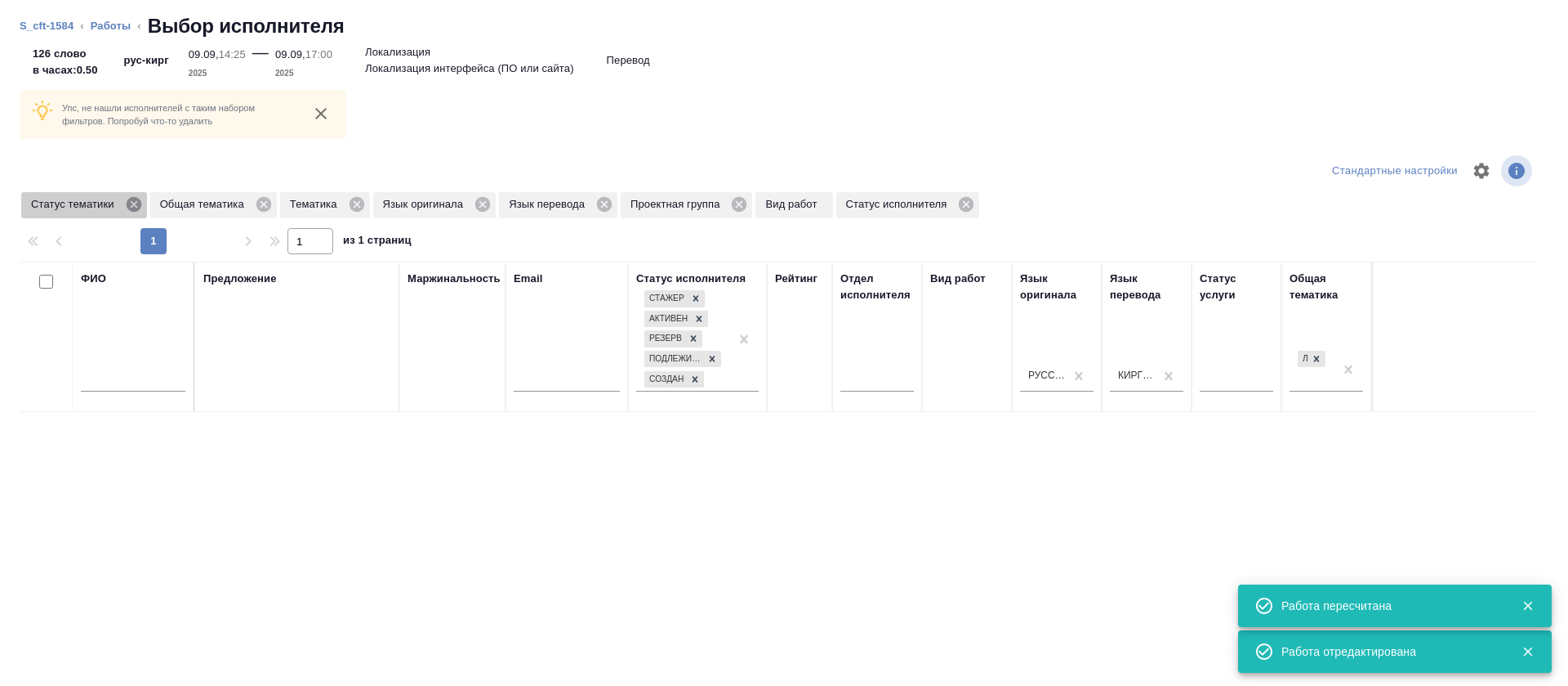
click at [135, 201] on icon at bounding box center [133, 204] width 15 height 15
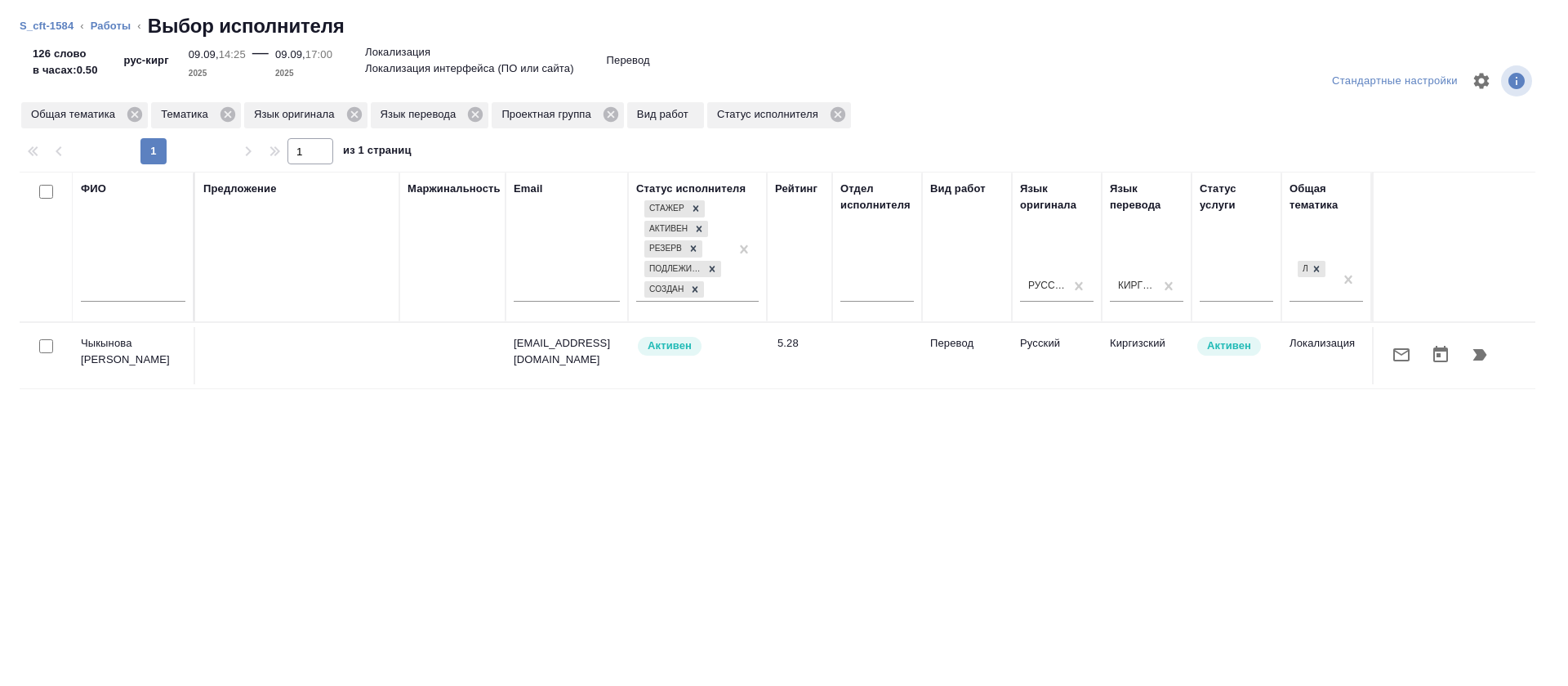
click at [1393, 356] on icon "button" at bounding box center [1402, 355] width 17 height 13
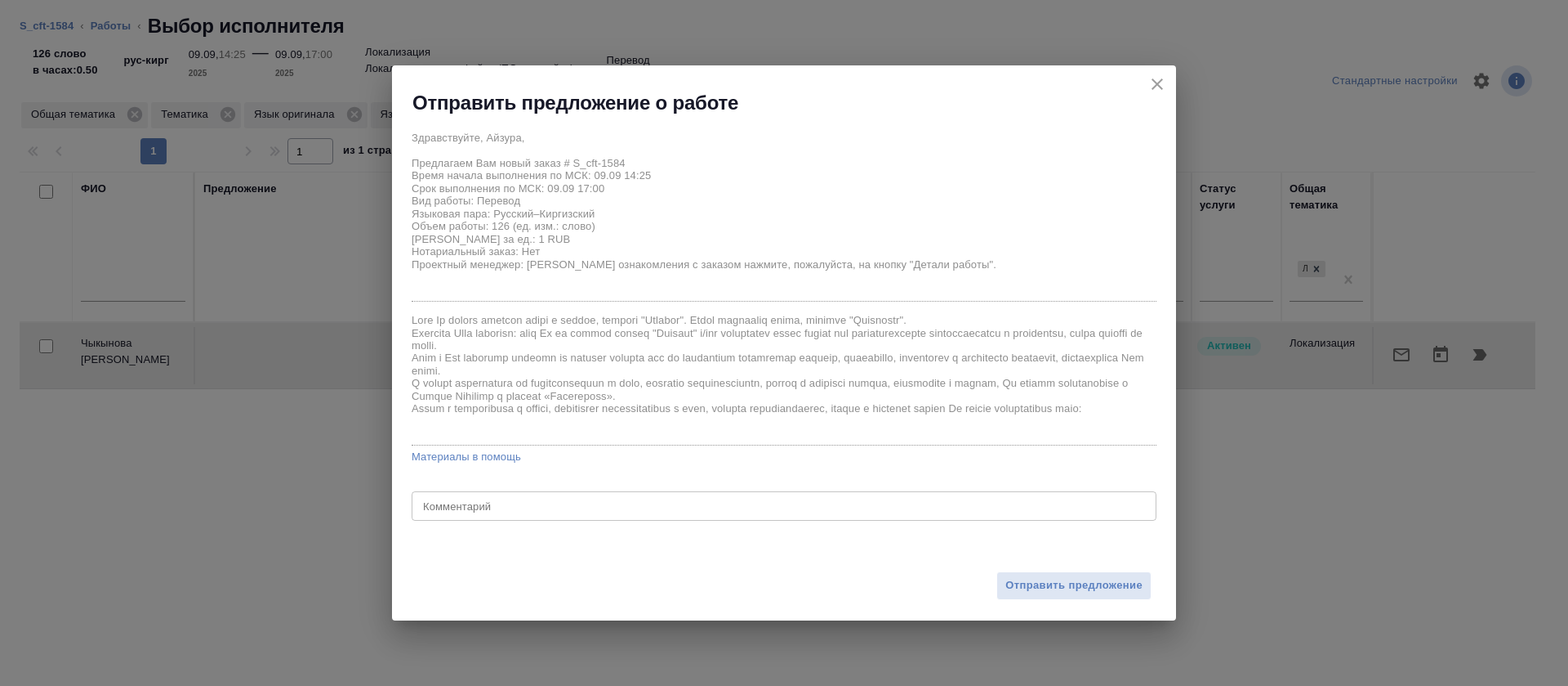
click at [994, 573] on div "Отправить предложение" at bounding box center [784, 575] width 784 height 90
click at [1002, 575] on button "Отправить предложение" at bounding box center [1074, 585] width 155 height 29
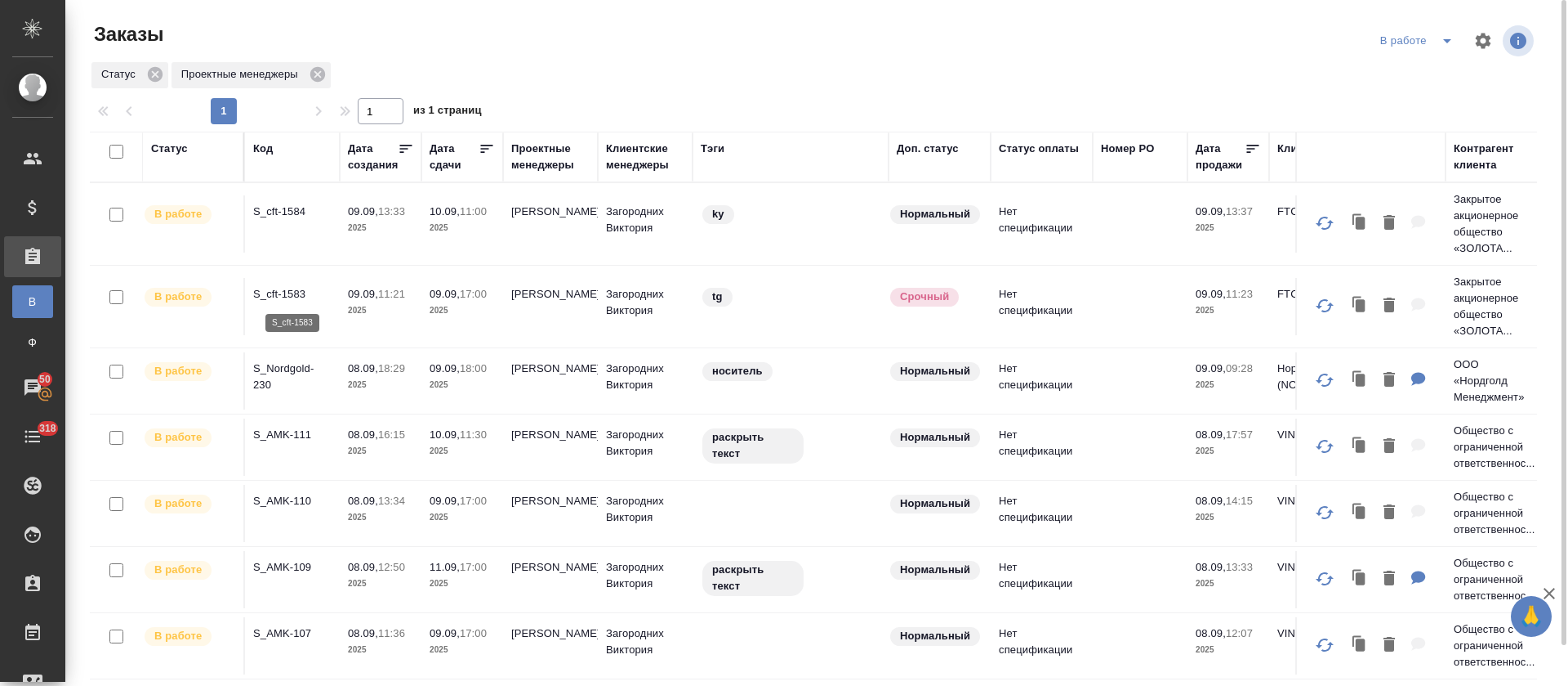
click at [267, 291] on p "S_cft-1583" at bounding box center [292, 294] width 79 height 17
click at [273, 292] on p "S_cft-1583" at bounding box center [292, 294] width 79 height 17
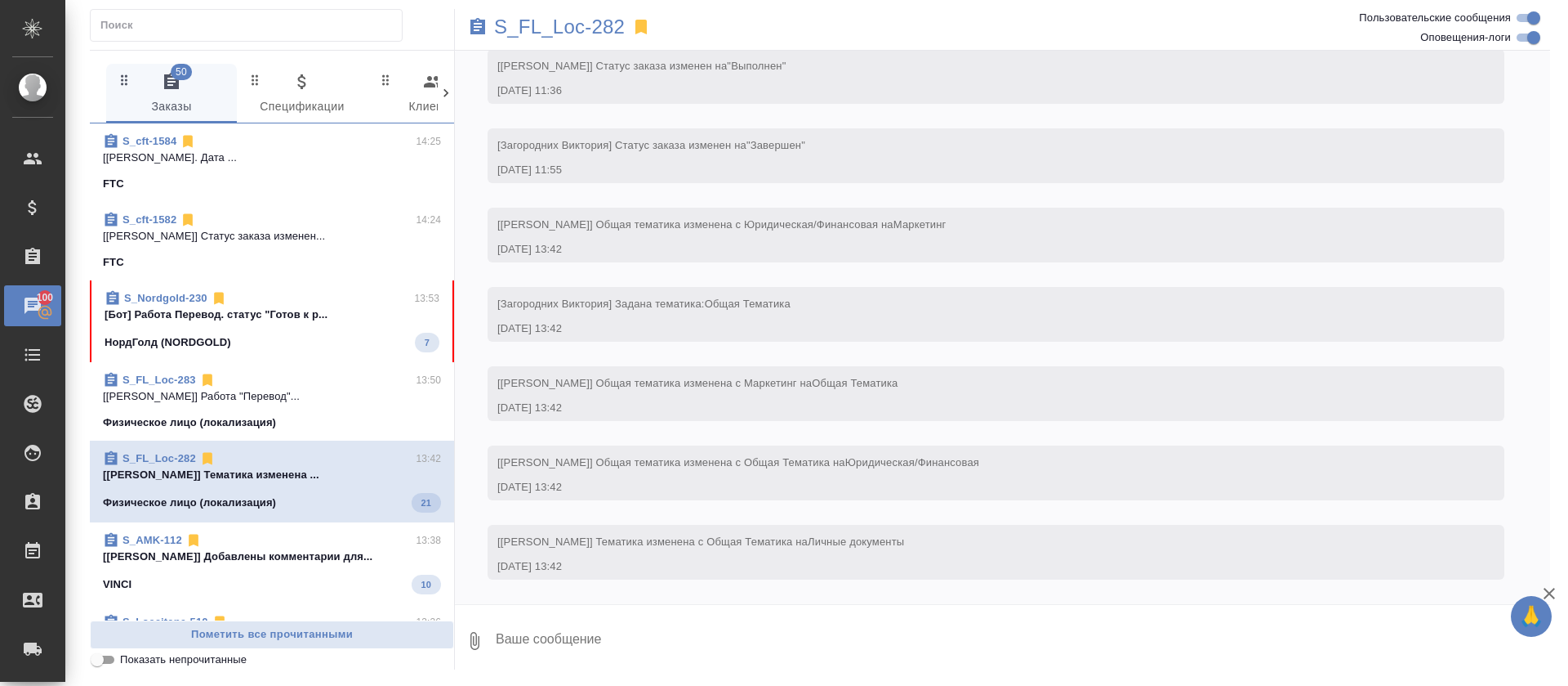
scroll to position [3584, 0]
click at [576, 28] on p "S_FL_Loc-282" at bounding box center [559, 27] width 130 height 17
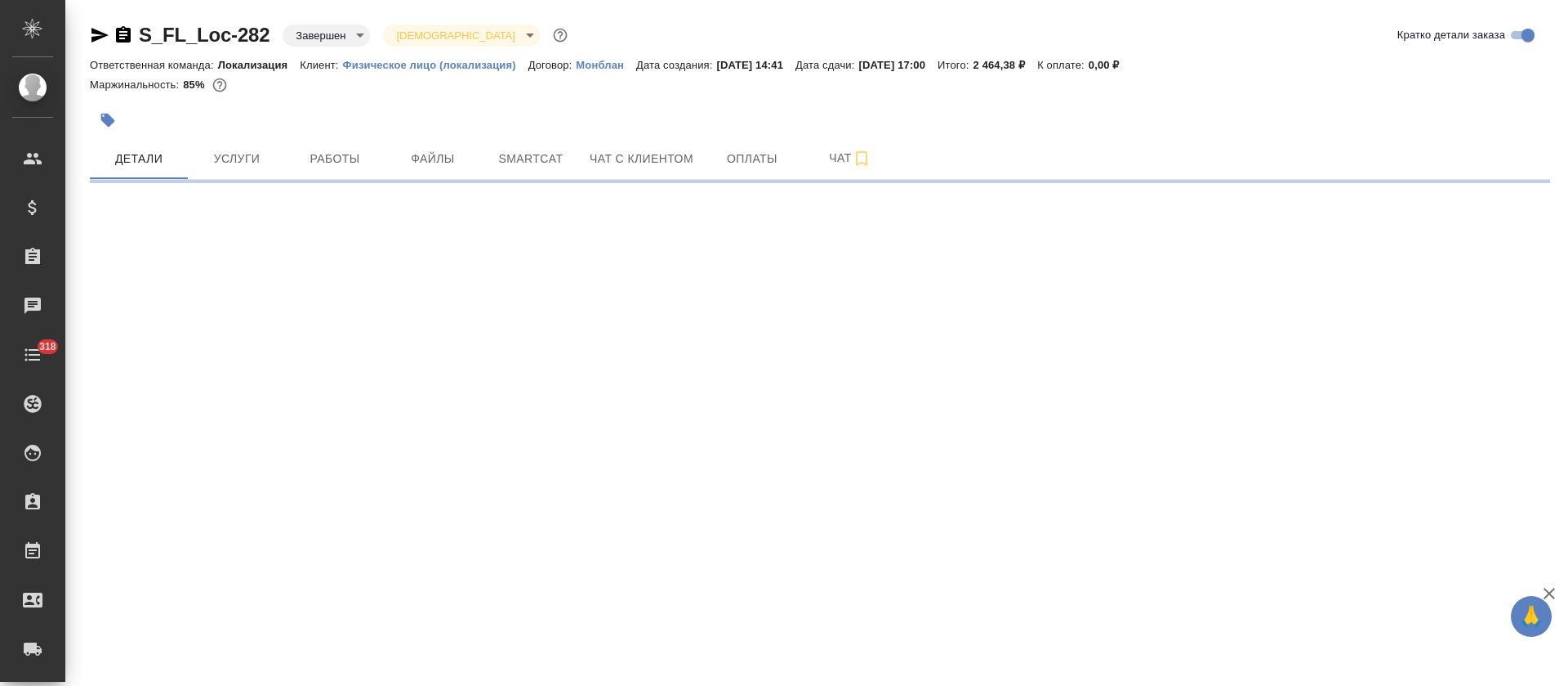
select select "RU"
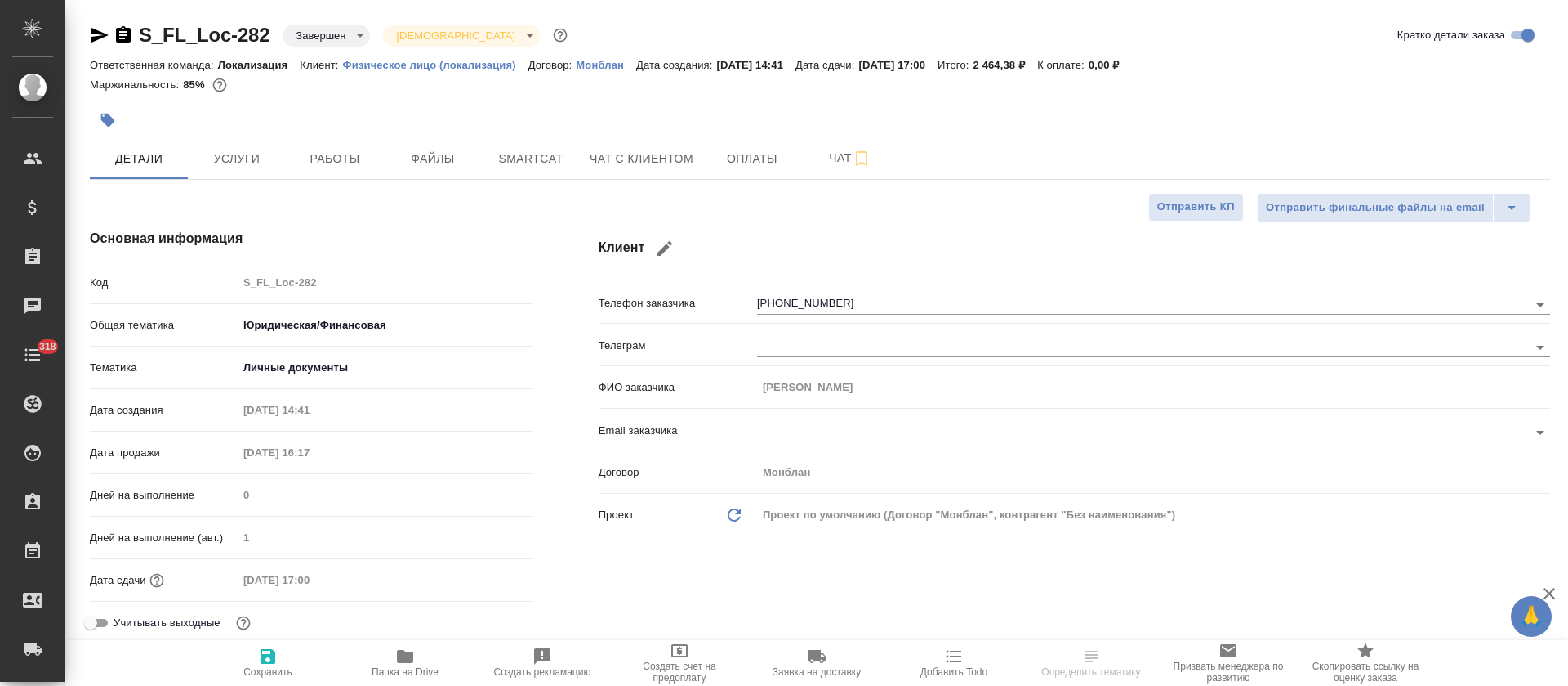
type textarea "x"
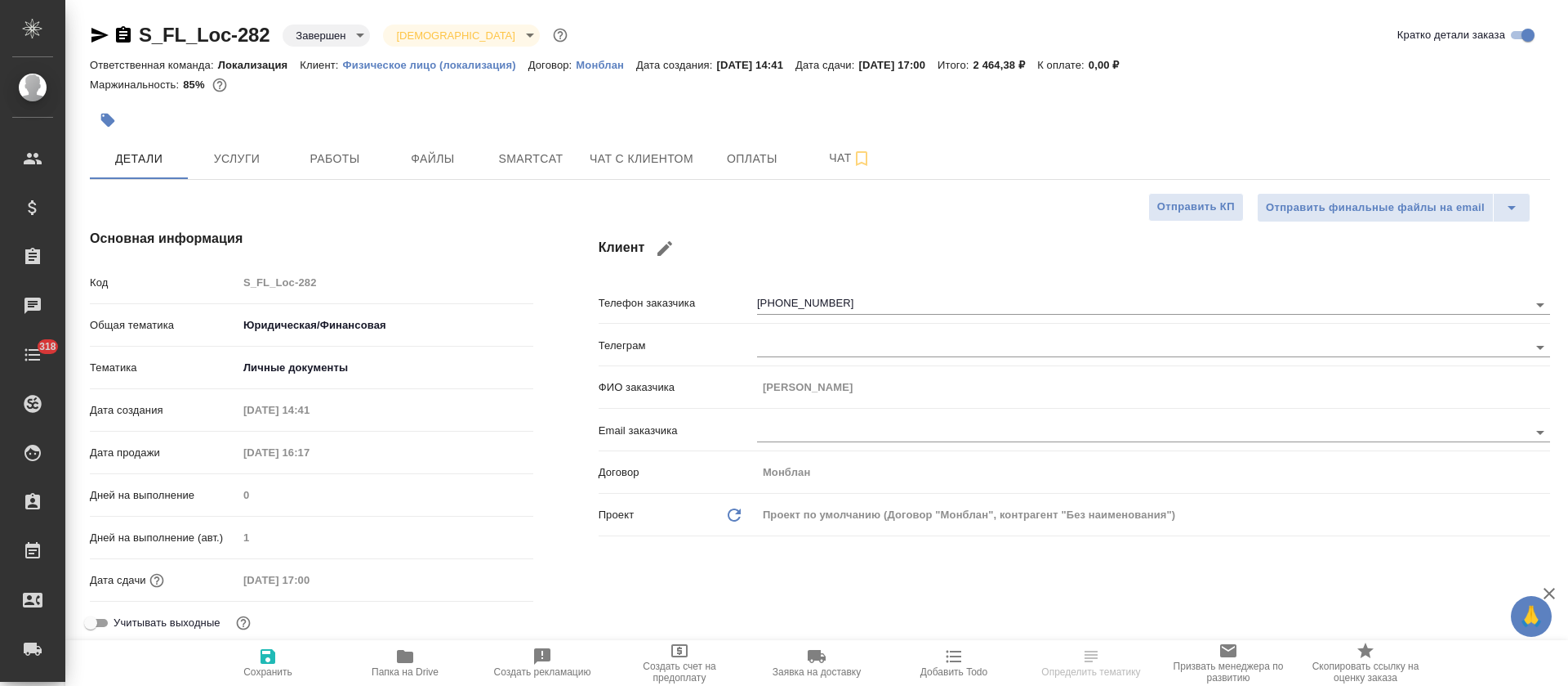
type textarea "x"
click at [310, 169] on button "Работы" at bounding box center [334, 158] width 98 height 41
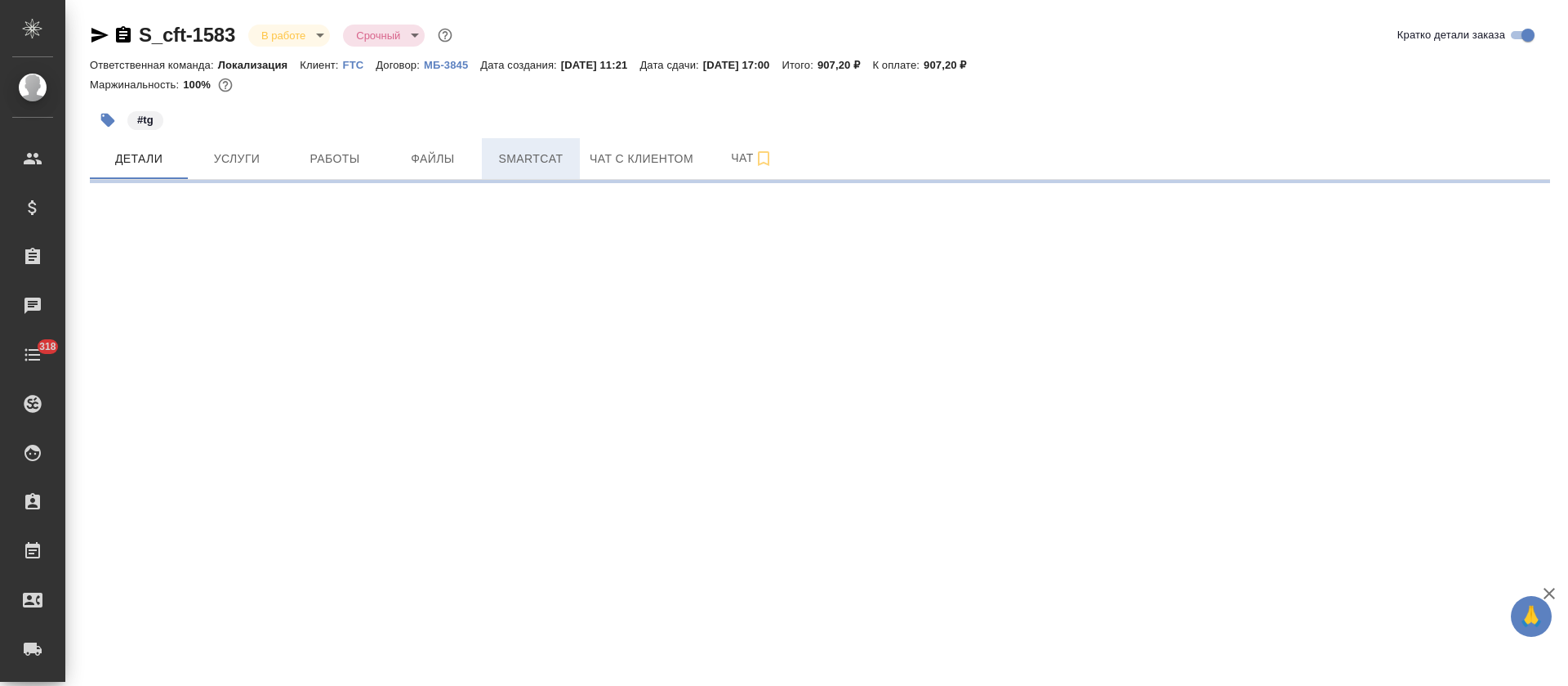
click at [538, 145] on button "Smartcat" at bounding box center [531, 158] width 98 height 41
select select "RU"
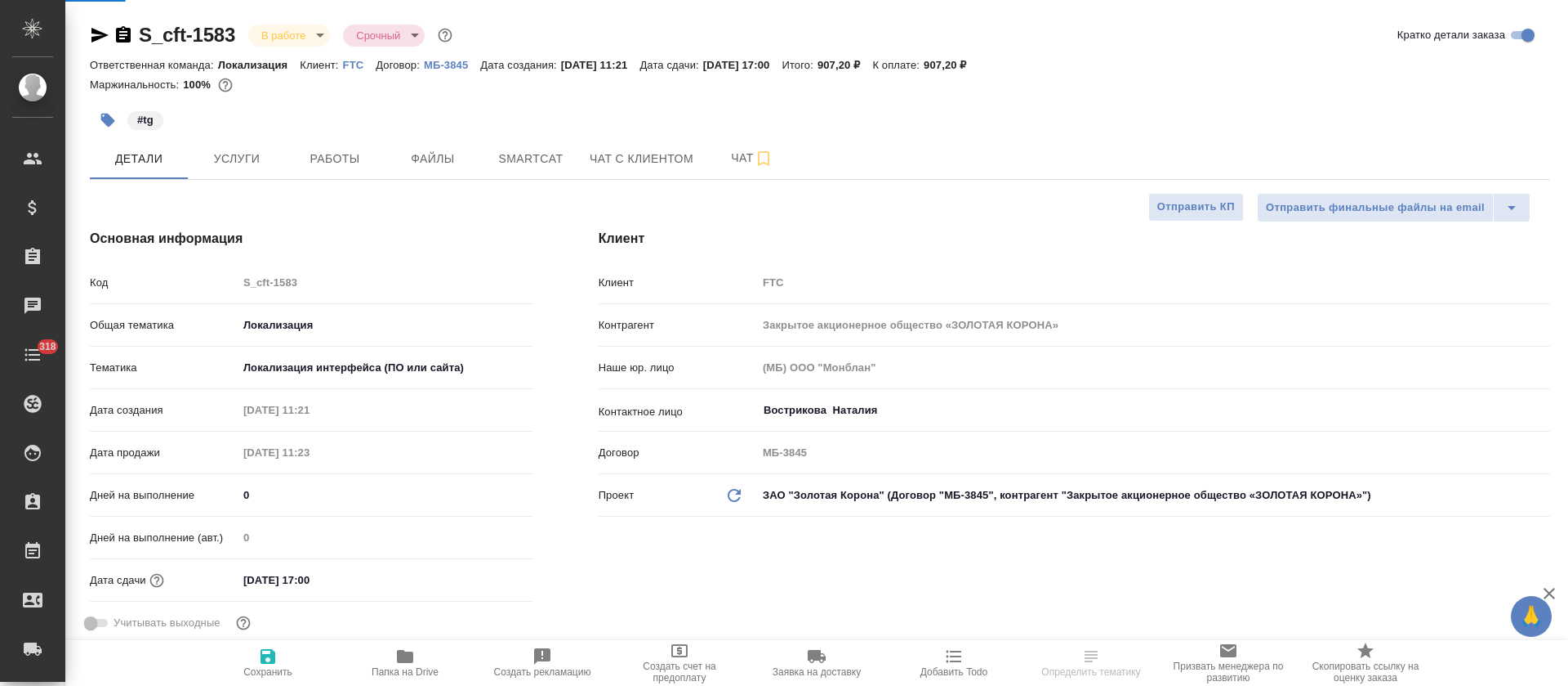
type textarea "x"
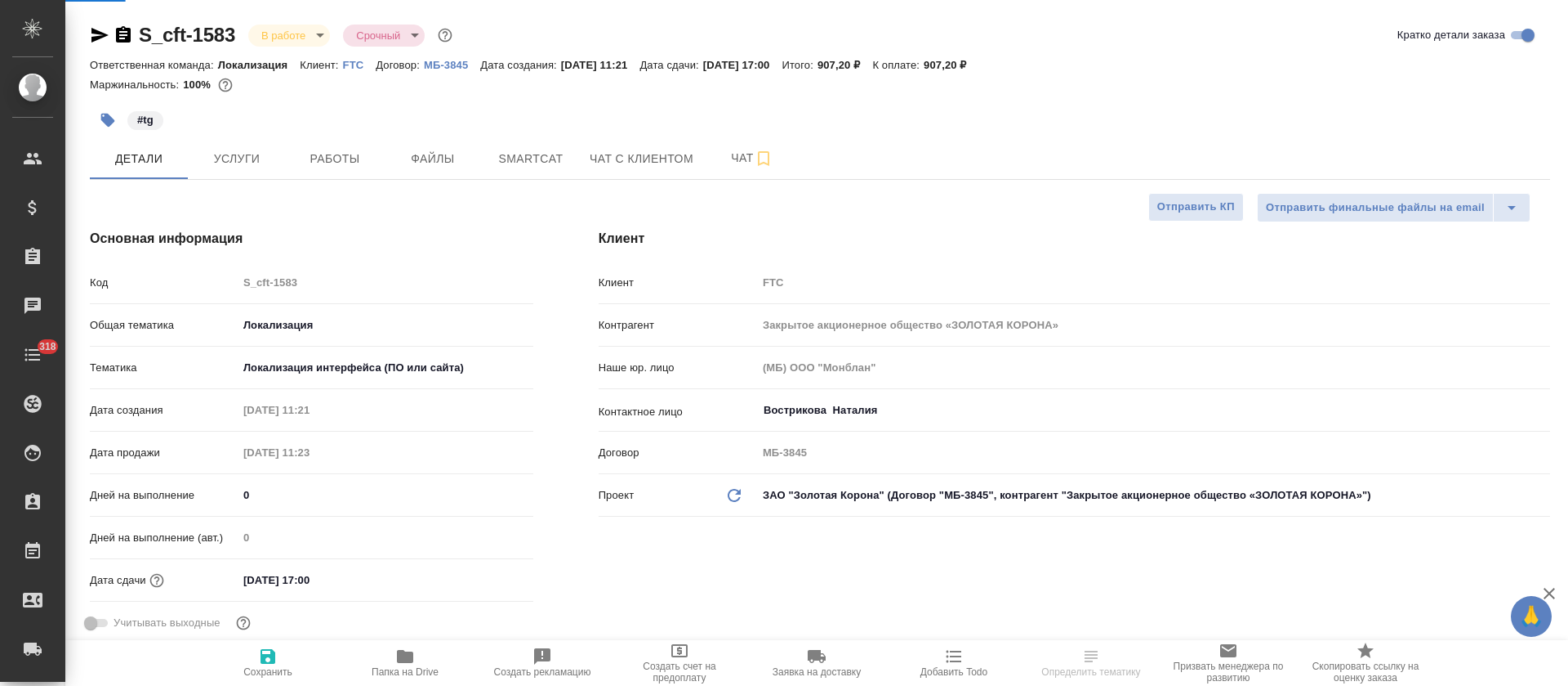
type textarea "x"
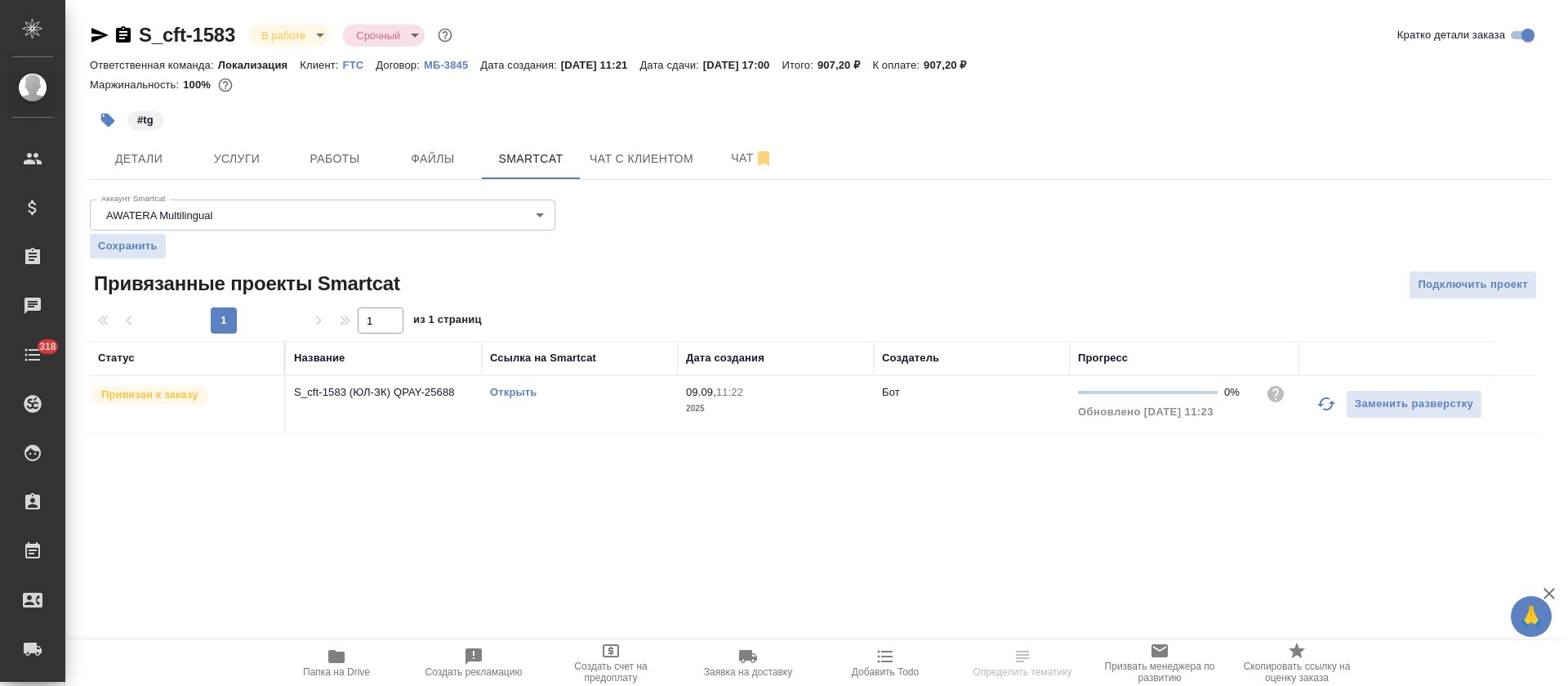
click at [518, 387] on link "Открыть" at bounding box center [513, 391] width 46 height 12
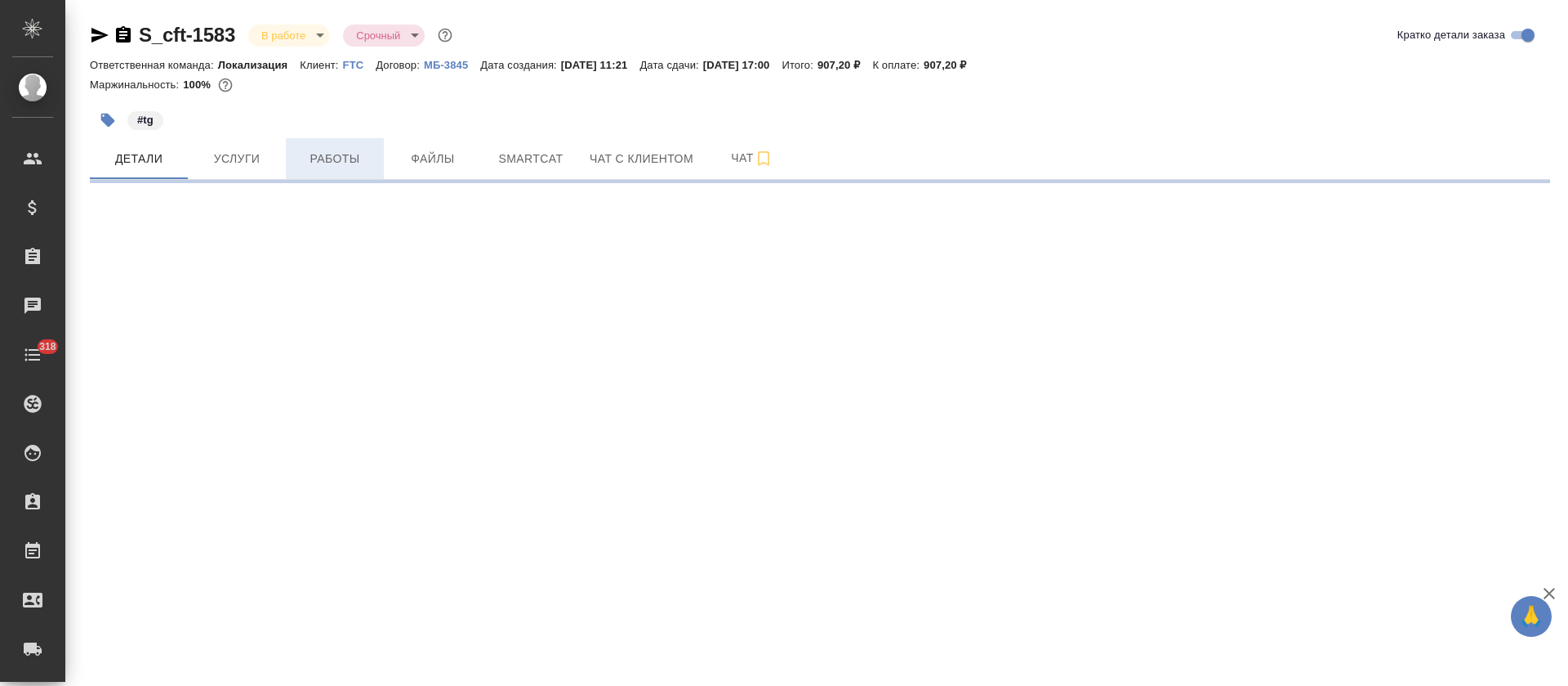
click at [339, 178] on button "Работы" at bounding box center [334, 158] width 98 height 41
select select "RU"
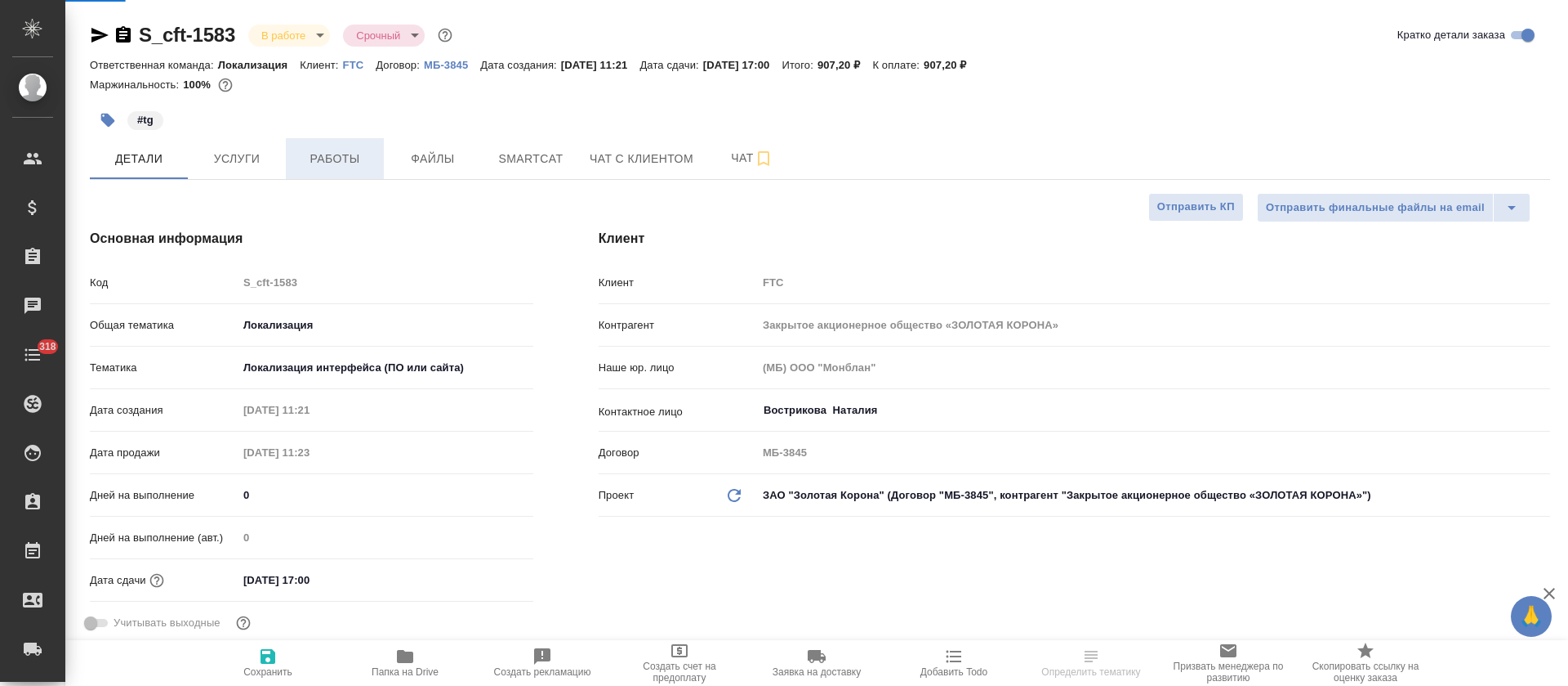
type textarea "x"
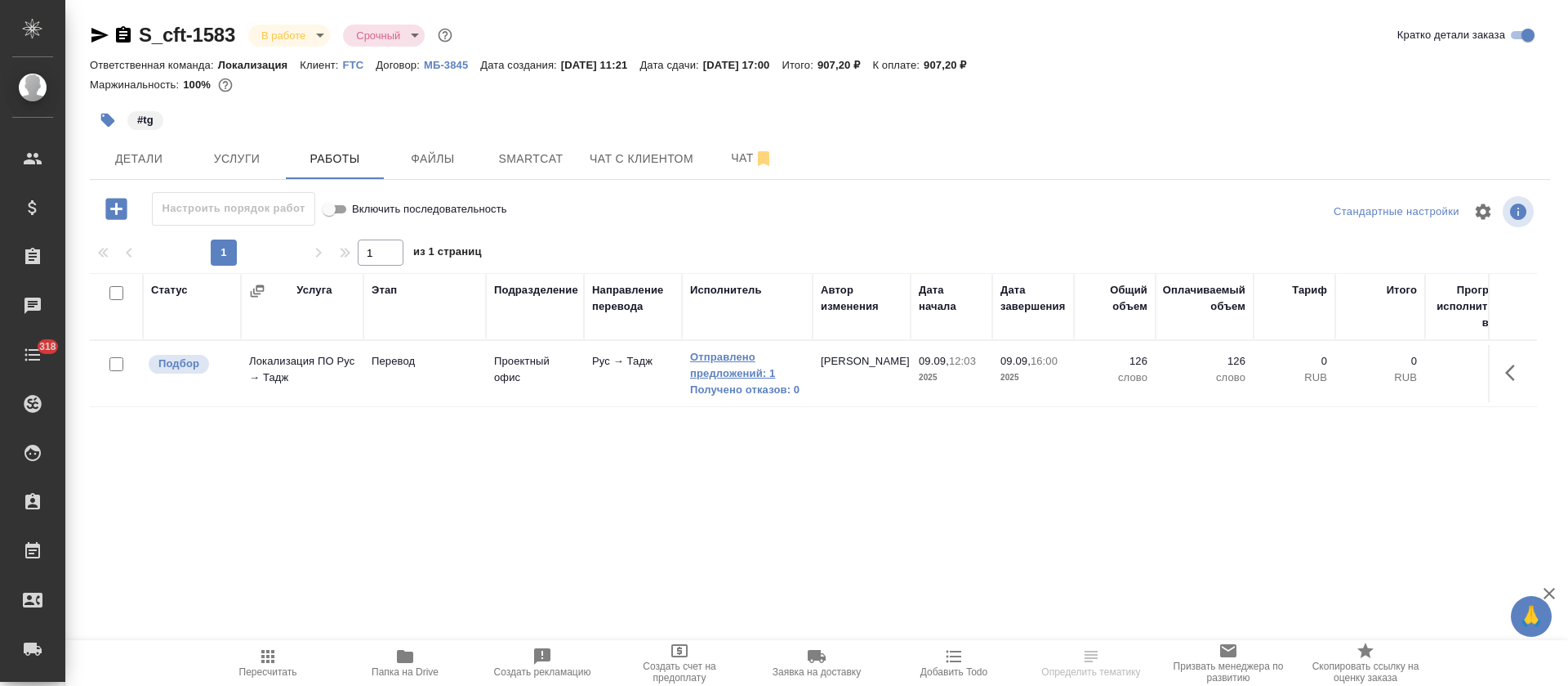
click at [761, 374] on link "Отправлено предложений: 1" at bounding box center [748, 364] width 115 height 32
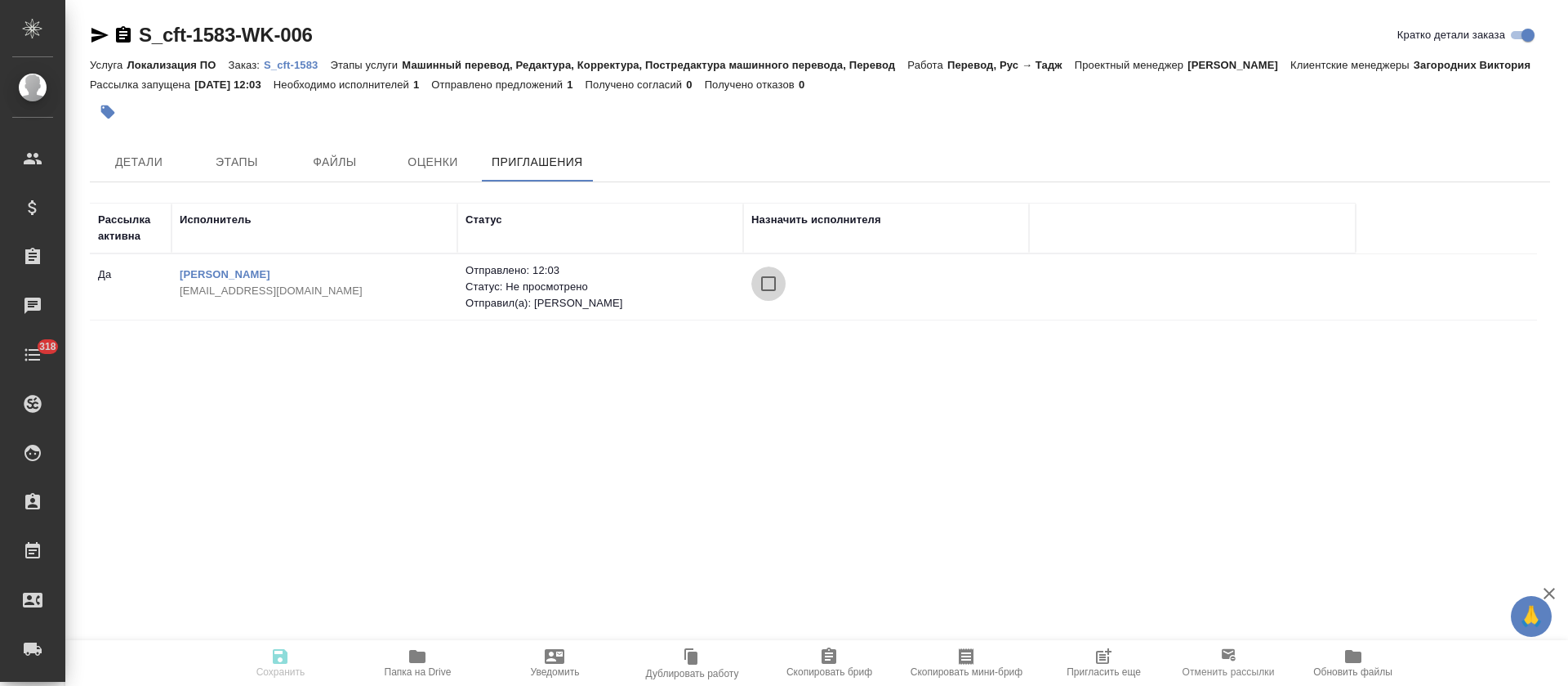
click at [784, 279] on input "checkbox" at bounding box center [768, 283] width 34 height 34
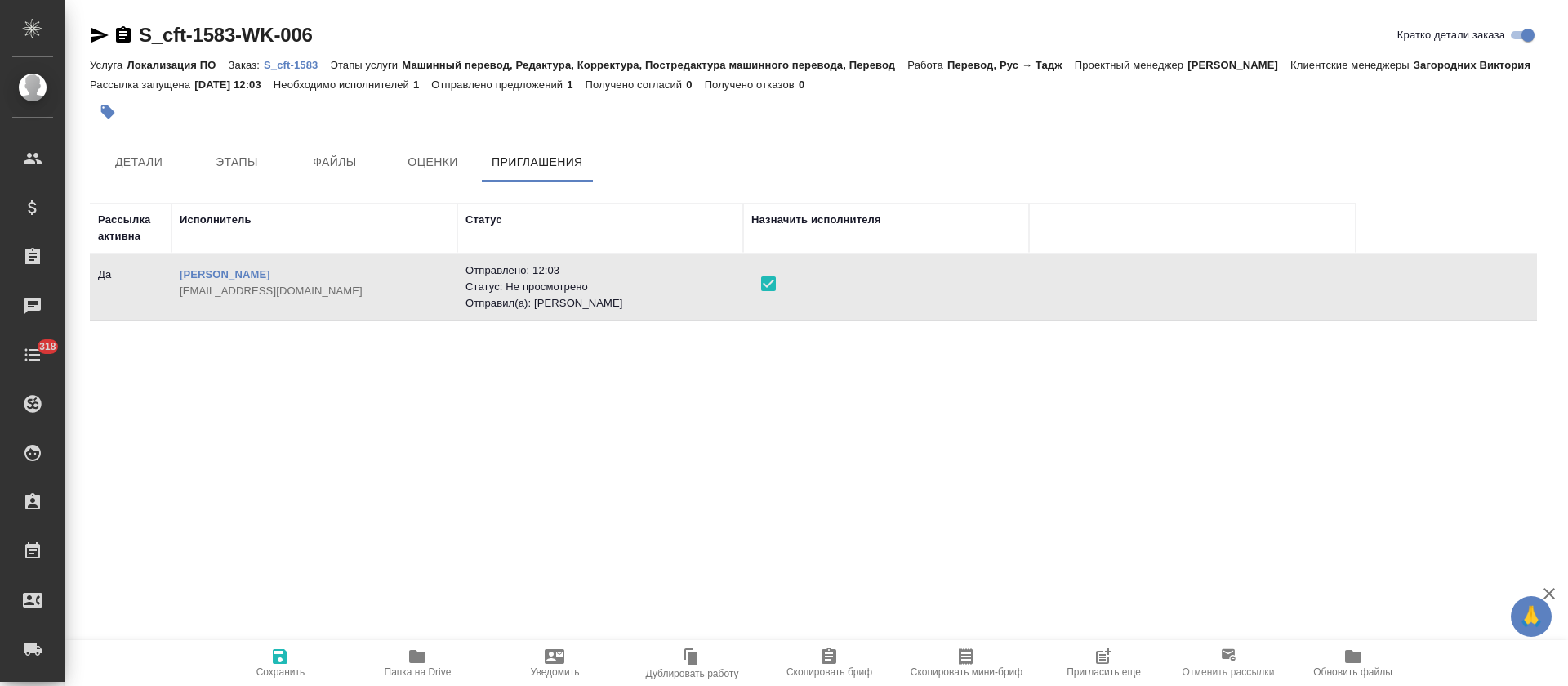
click at [293, 654] on span "Сохранить" at bounding box center [280, 662] width 117 height 31
